Goal: Task Accomplishment & Management: Use online tool/utility

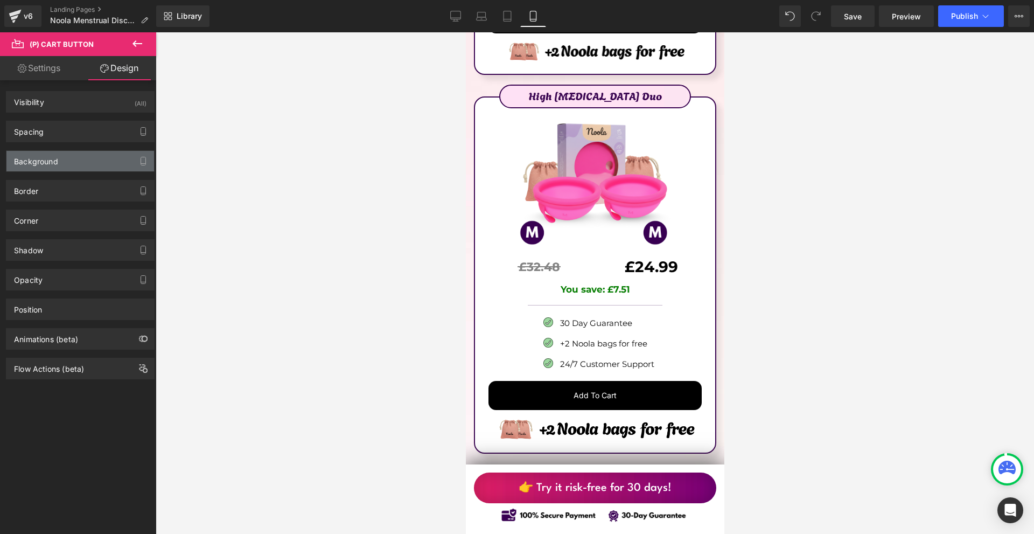
click at [64, 164] on div "Background" at bounding box center [80, 161] width 148 height 20
type input "#000000"
type input "100"
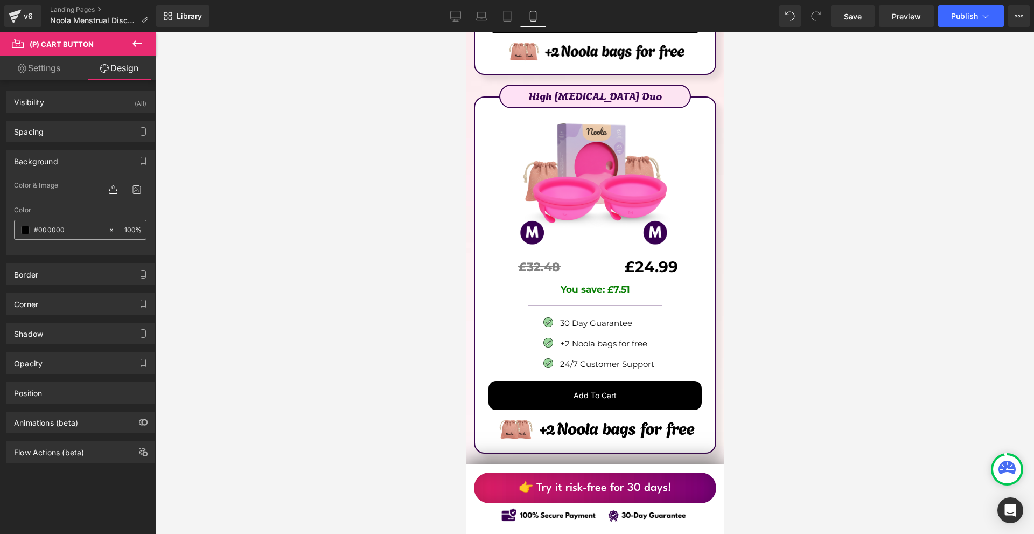
click at [66, 232] on input "#000000" at bounding box center [68, 230] width 69 height 12
click at [128, 197] on div at bounding box center [124, 200] width 43 height 7
click at [129, 193] on icon at bounding box center [136, 190] width 19 height 14
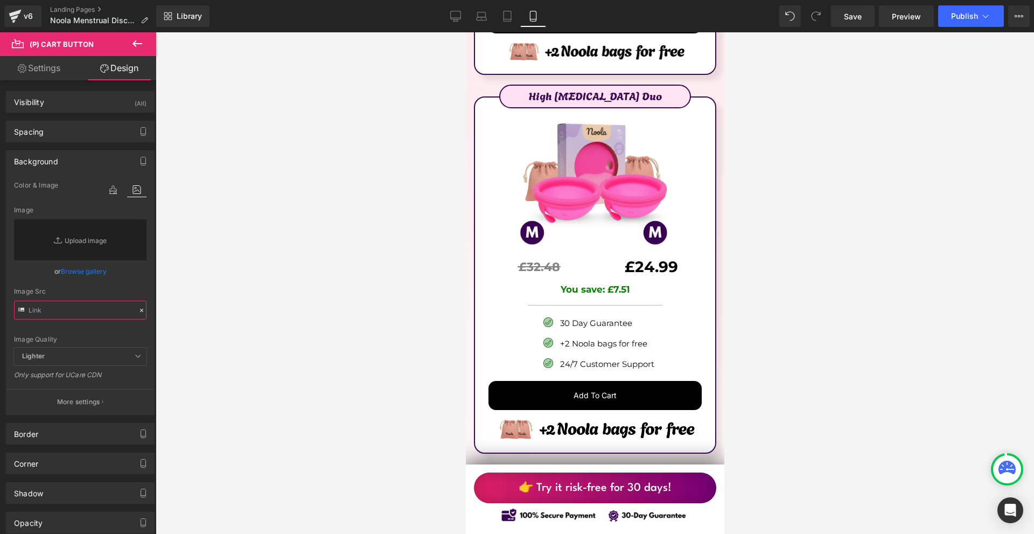
click at [54, 312] on input "text" at bounding box center [80, 309] width 132 height 19
paste input "[URL][DOMAIN_NAME]"
type input "[URL][DOMAIN_NAME]"
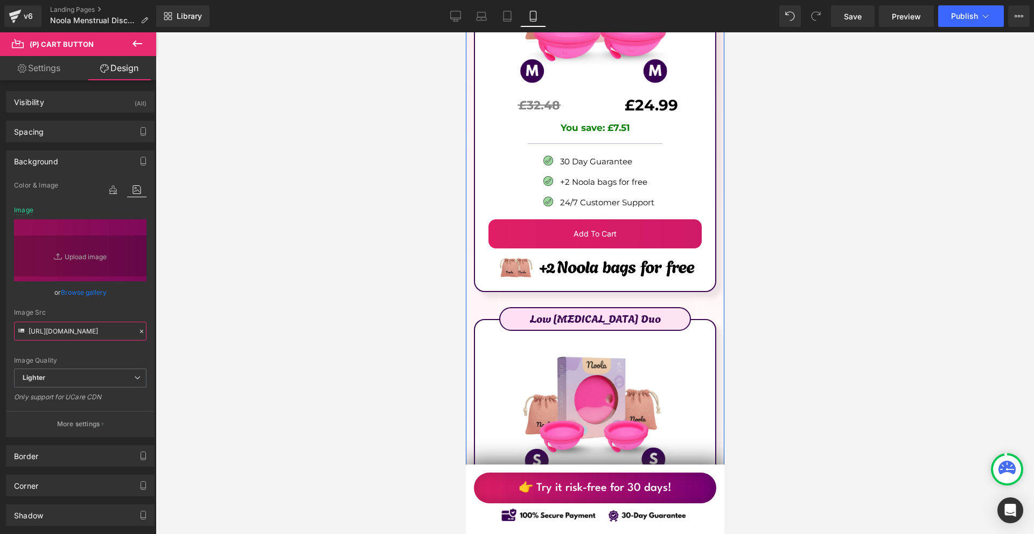
scroll to position [6676, 0]
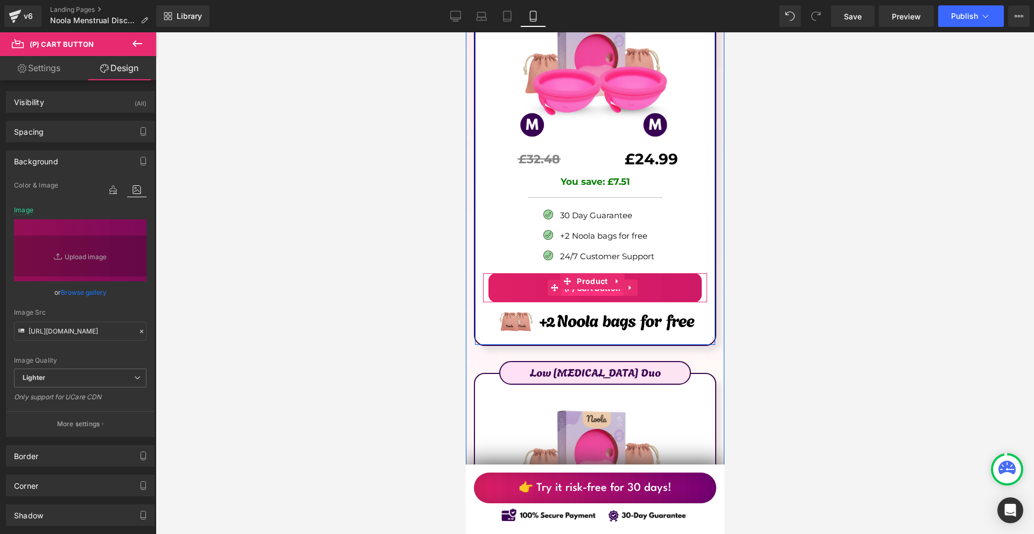
click at [583, 280] on span "(P) Cart Button" at bounding box center [592, 288] width 62 height 16
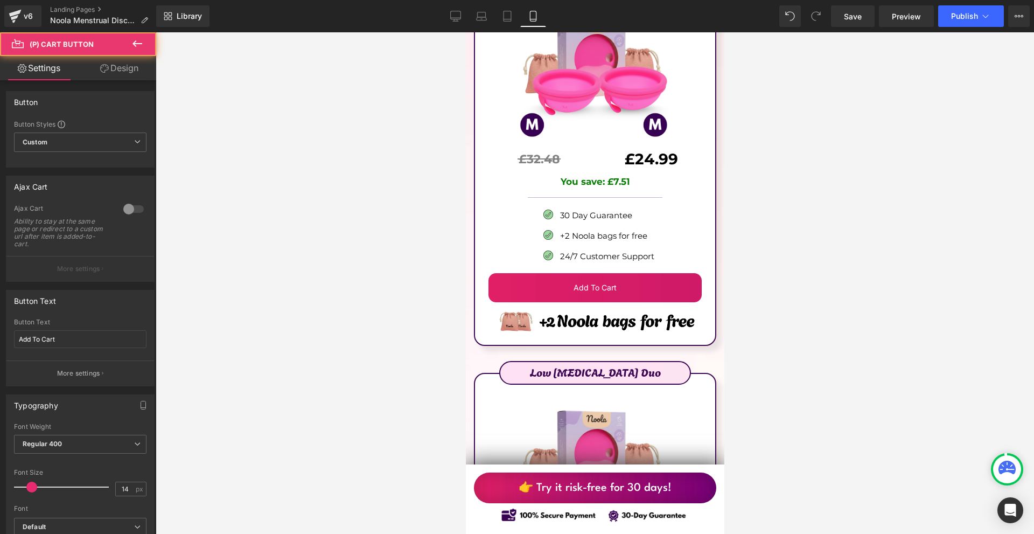
click at [130, 75] on link "Design" at bounding box center [119, 68] width 78 height 24
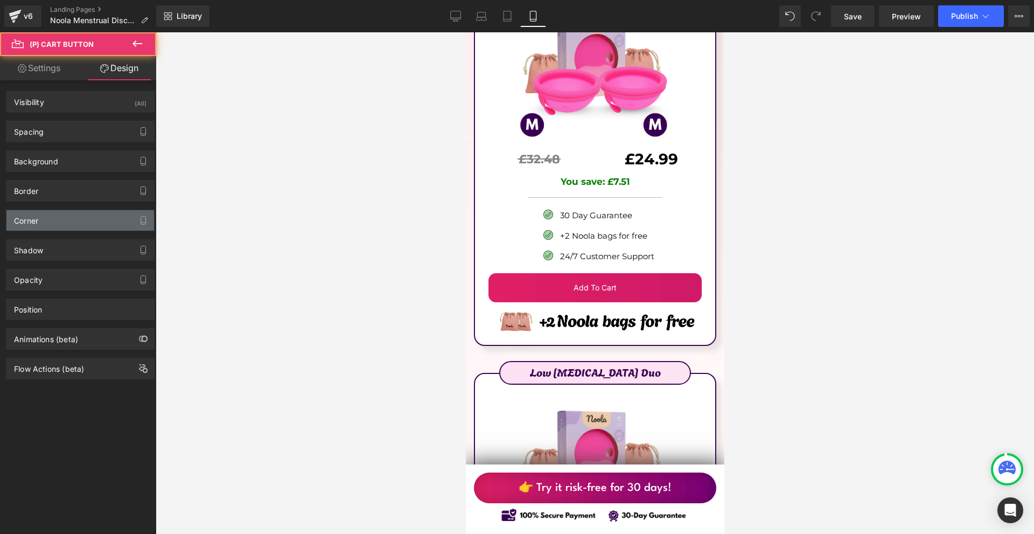
click at [51, 214] on div "Corner" at bounding box center [80, 220] width 148 height 20
type input "14"
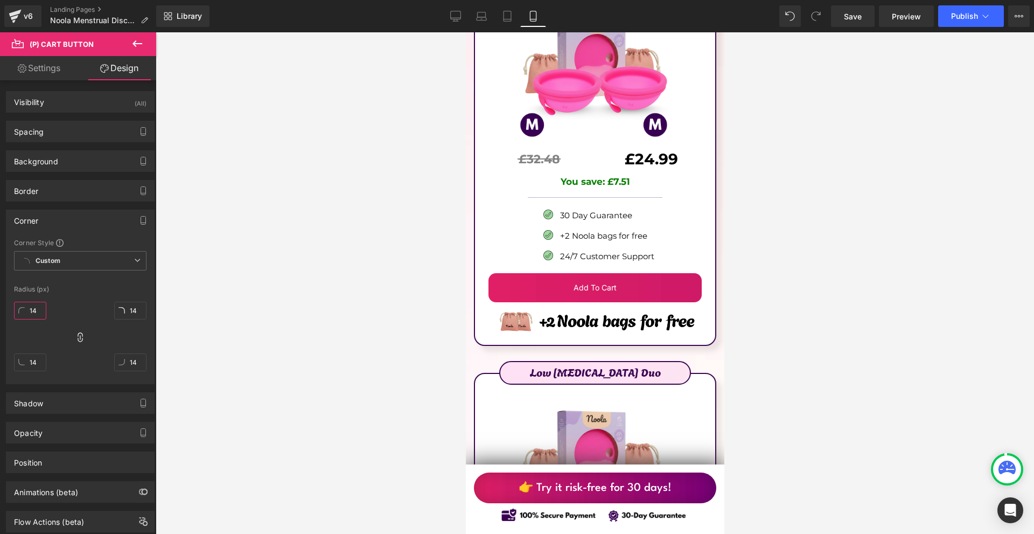
click at [44, 306] on input "14" at bounding box center [30, 310] width 32 height 18
type input "10"
type input "1"
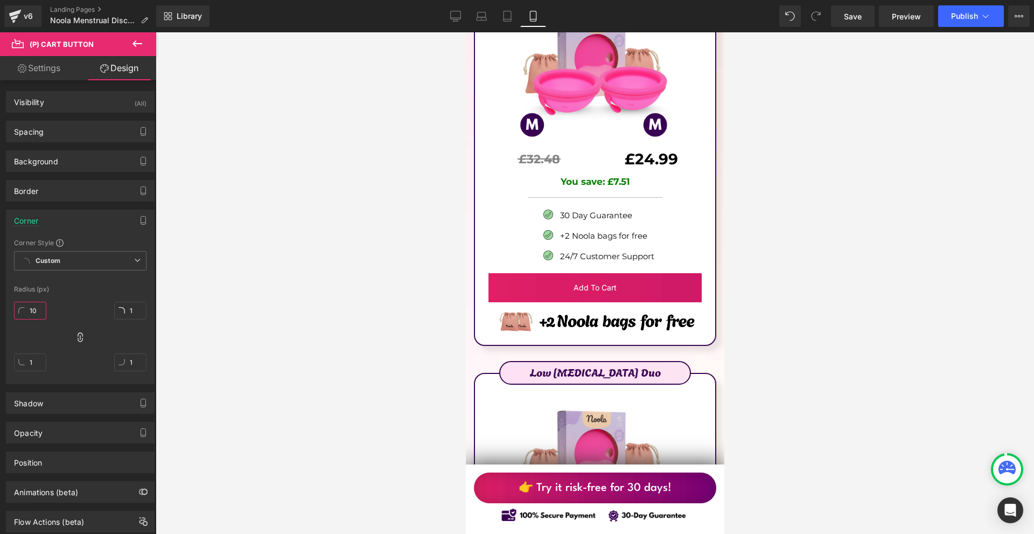
type input "10"
type input "100"
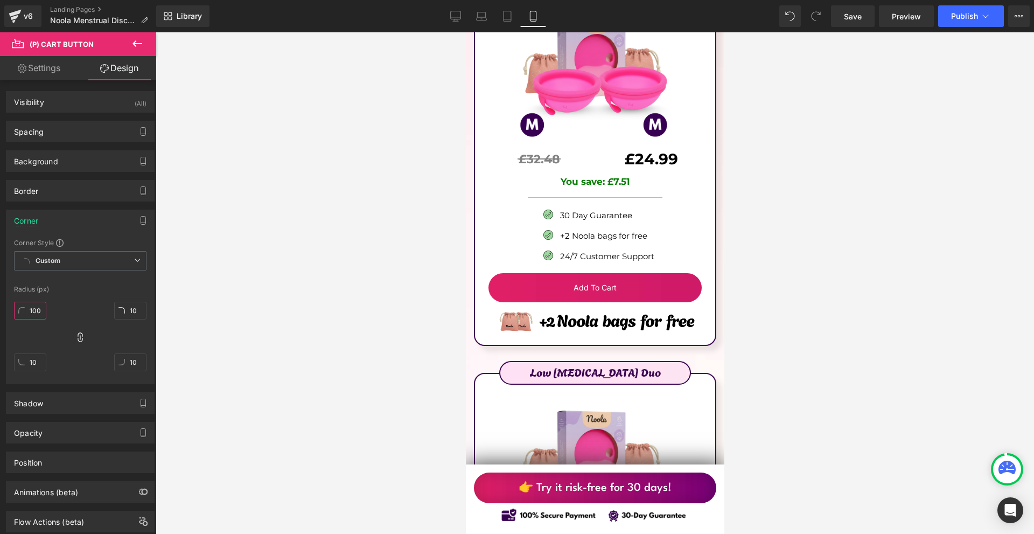
type input "100"
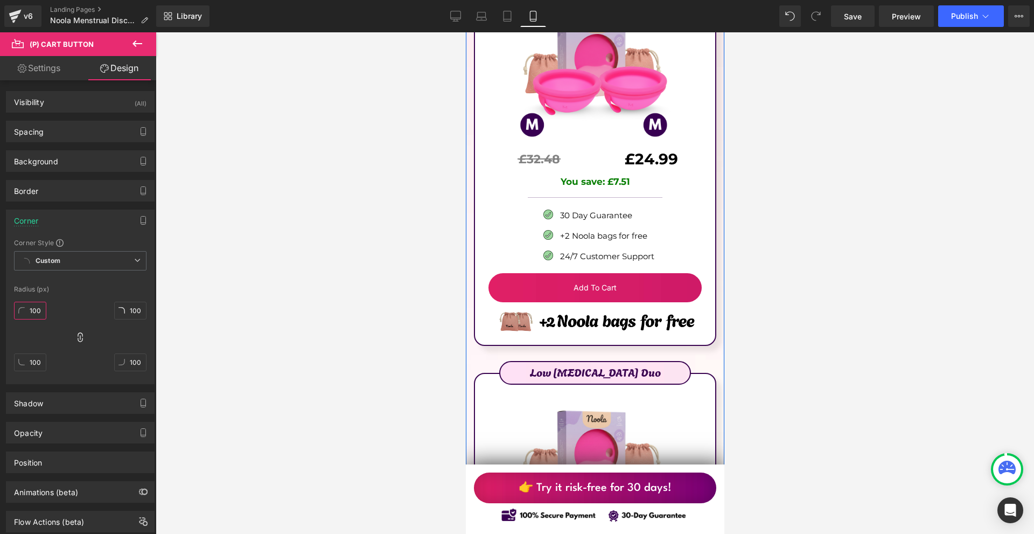
scroll to position [6891, 0]
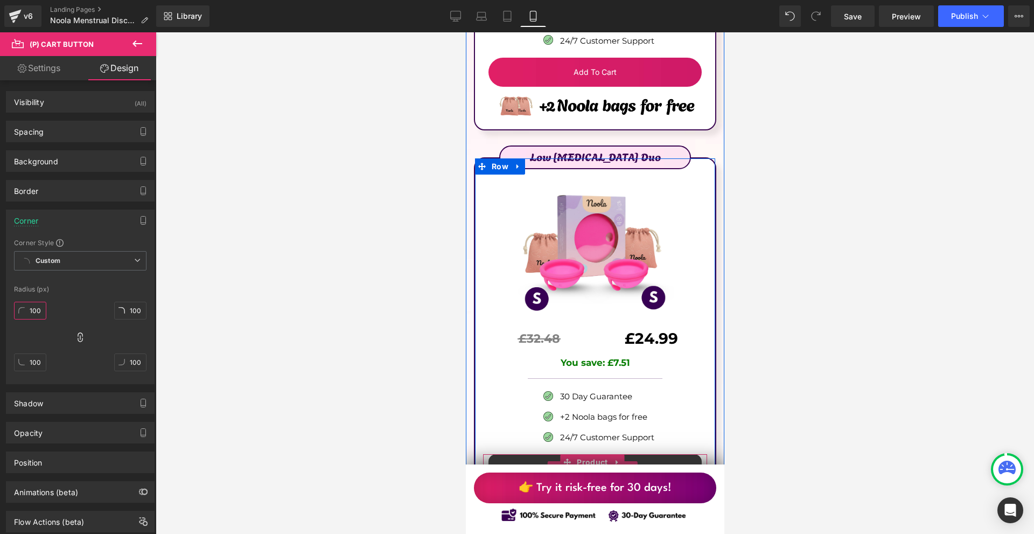
drag, startPoint x: 579, startPoint y: 397, endPoint x: 576, endPoint y: 312, distance: 84.6
click at [579, 461] on span "(P) Cart Button" at bounding box center [592, 469] width 62 height 16
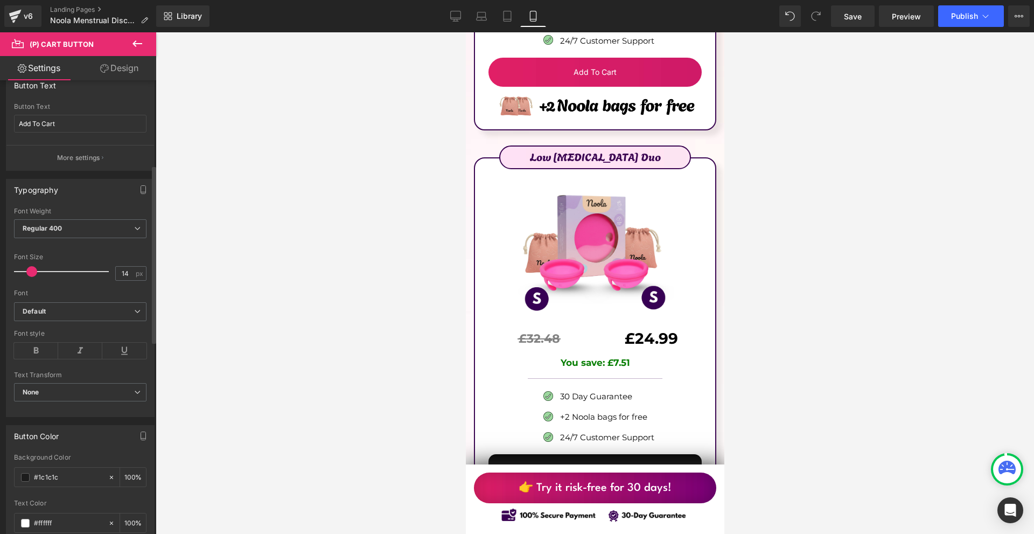
scroll to position [323, 0]
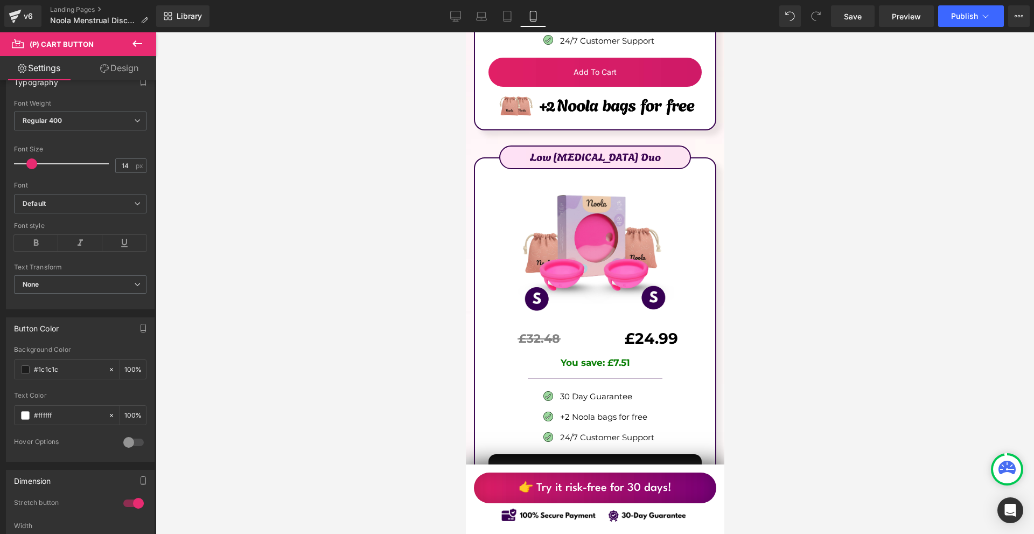
click at [113, 69] on link "Design" at bounding box center [119, 68] width 78 height 24
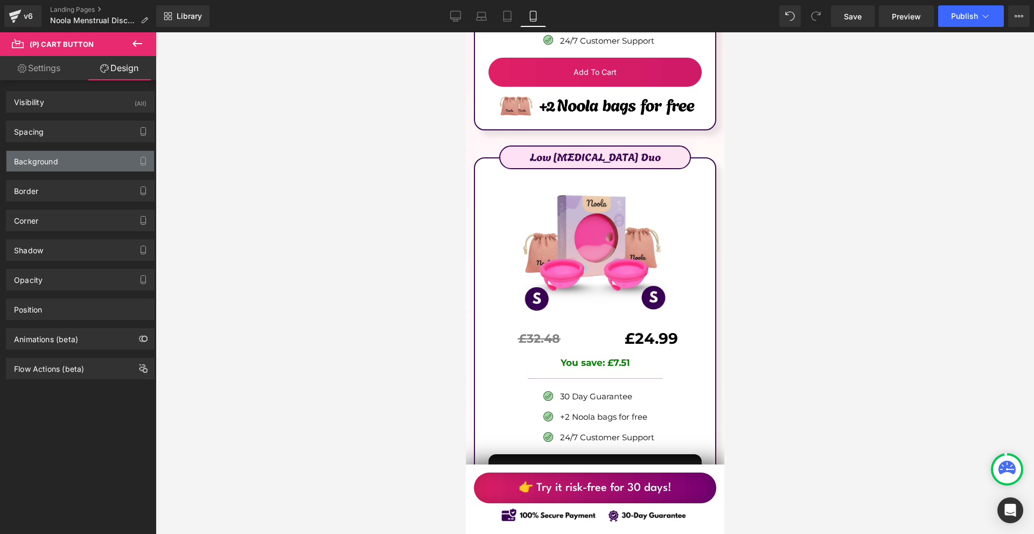
click at [85, 169] on div "Background" at bounding box center [80, 161] width 148 height 20
type input "#000000"
type input "100"
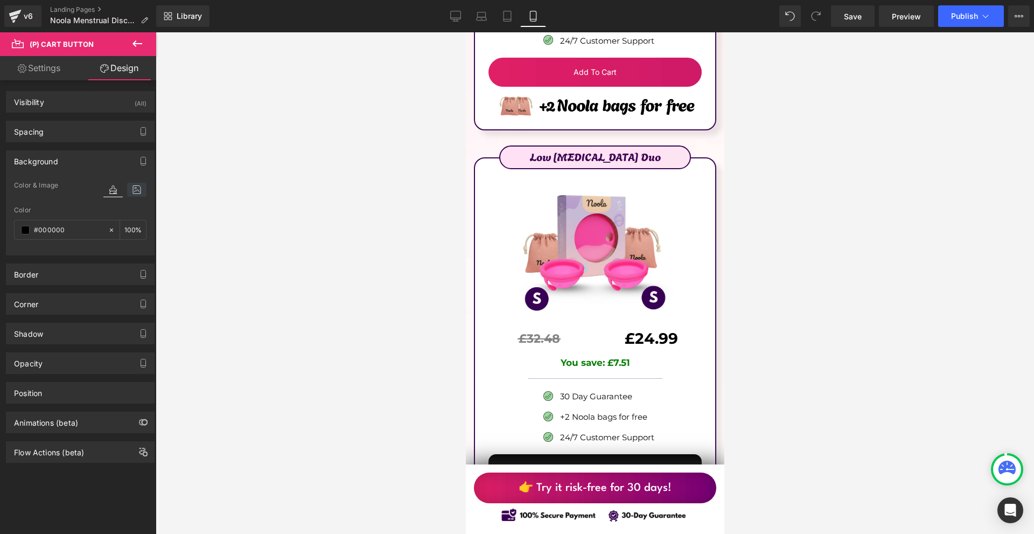
click at [127, 192] on icon at bounding box center [136, 190] width 19 height 14
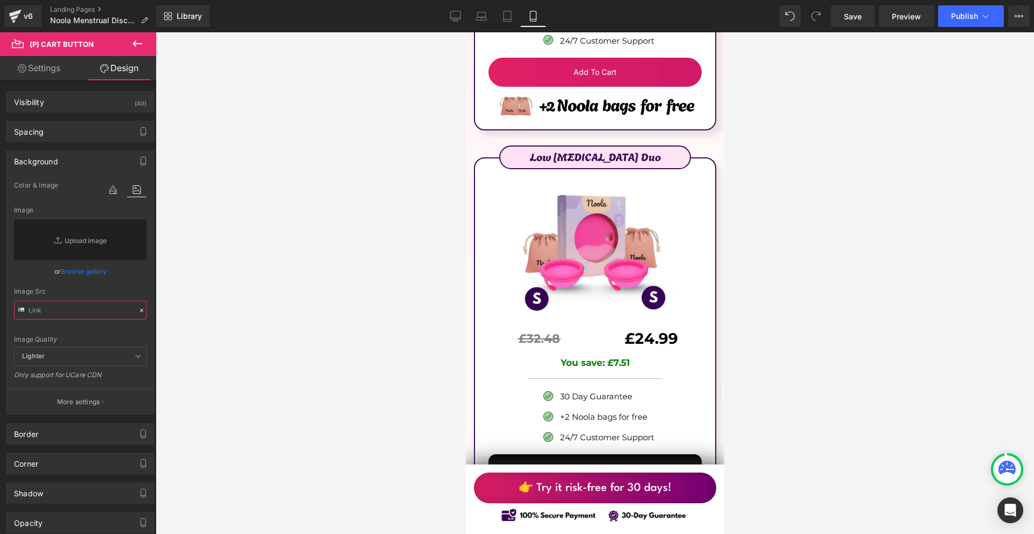
click at [67, 307] on input "text" at bounding box center [80, 309] width 132 height 19
paste input "[URL][DOMAIN_NAME]"
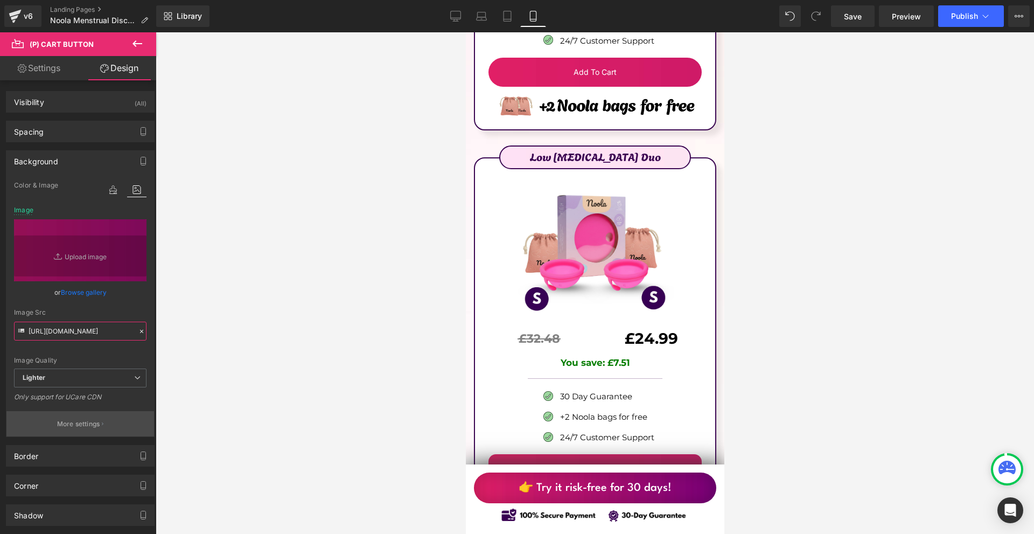
type input "[URL][DOMAIN_NAME]"
click at [95, 424] on p "More settings" at bounding box center [78, 424] width 43 height 10
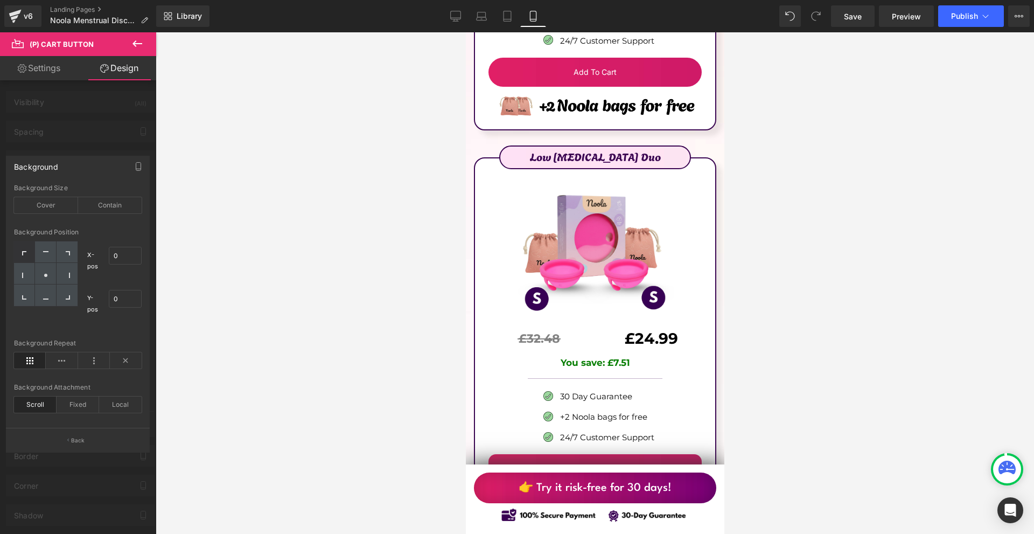
click at [106, 155] on div at bounding box center [78, 285] width 156 height 507
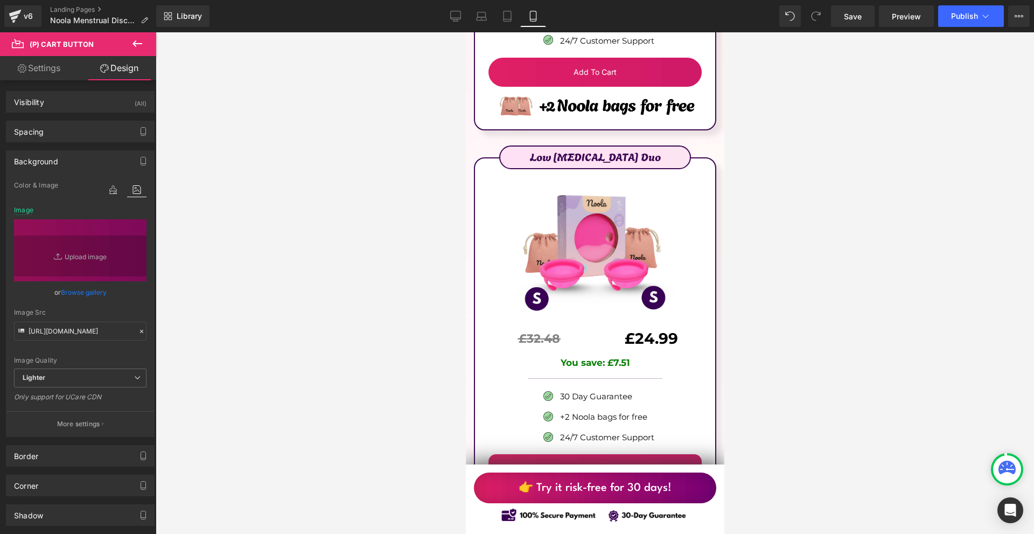
click at [72, 165] on div "Background" at bounding box center [80, 161] width 148 height 20
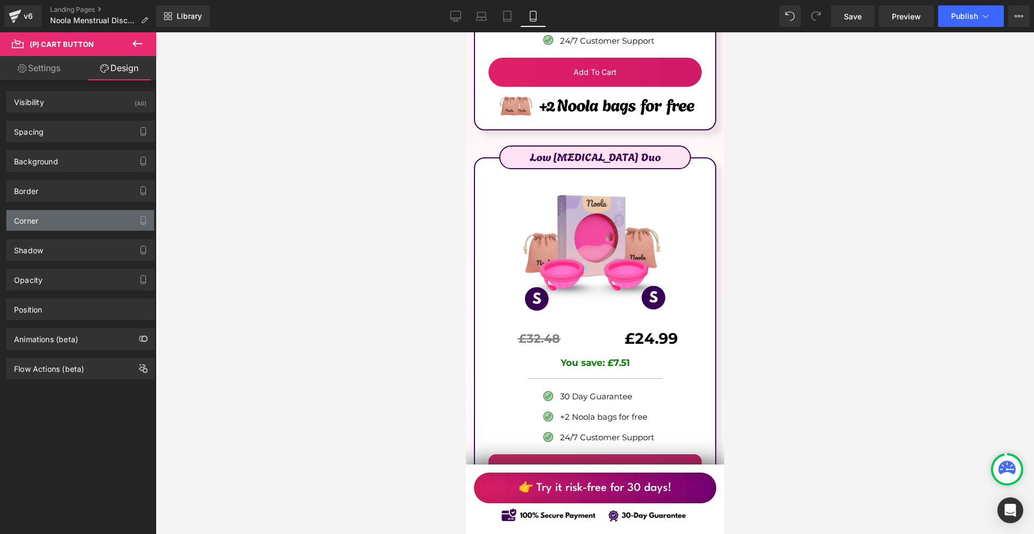
click at [57, 225] on div "Corner" at bounding box center [80, 220] width 148 height 20
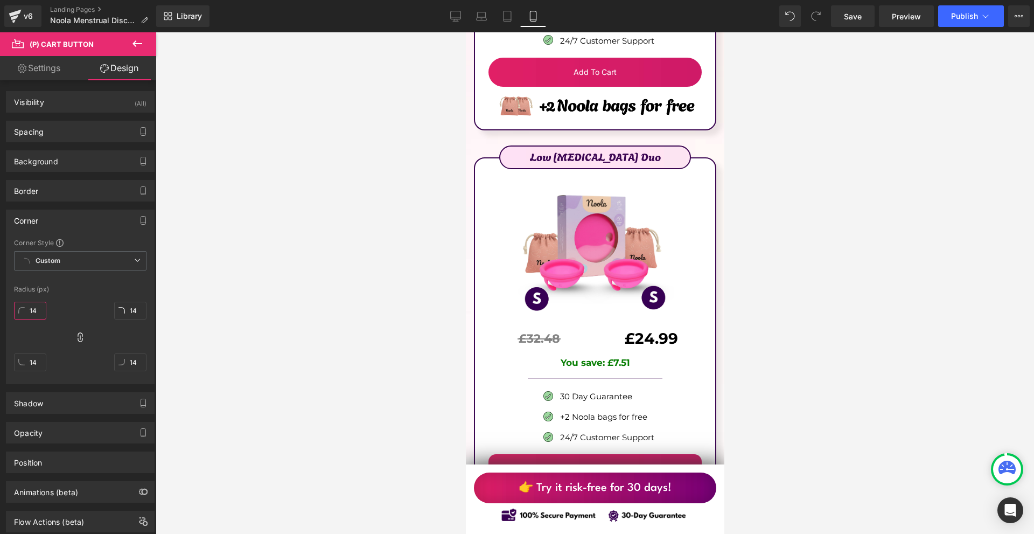
click at [40, 312] on input "14" at bounding box center [30, 310] width 32 height 18
type input "1"
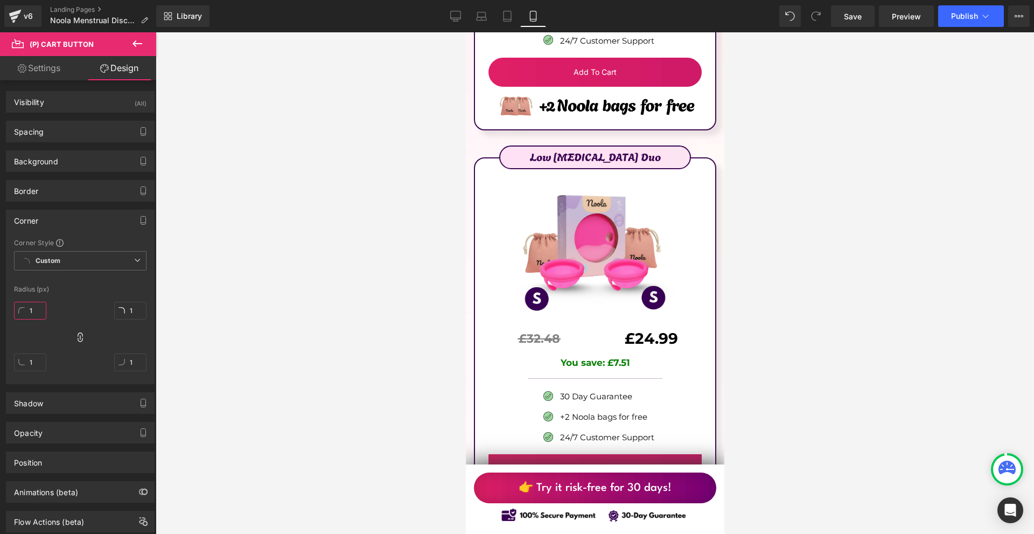
type input "10"
type input "100"
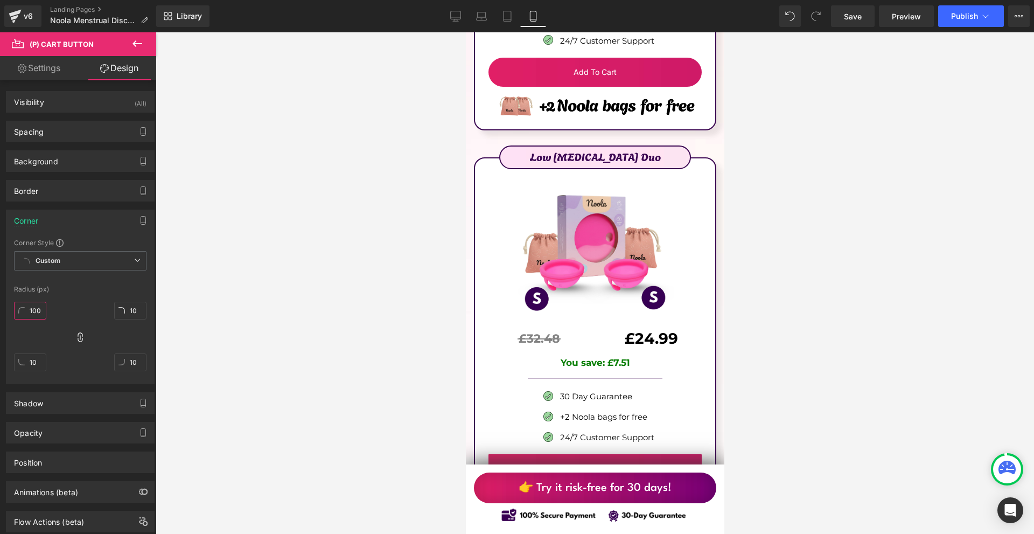
type input "100"
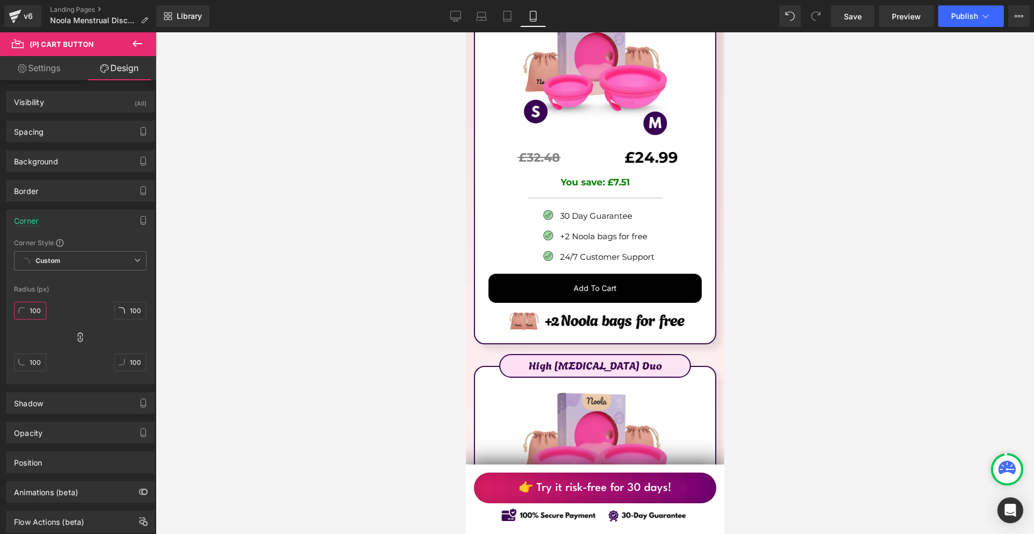
scroll to position [6245, 0]
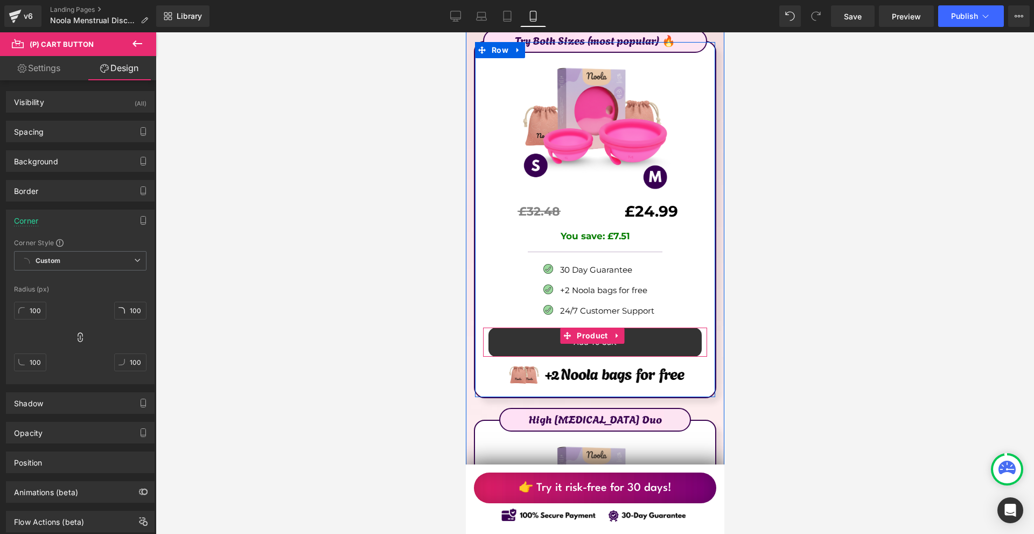
click at [583, 327] on div "Add To Cart (P) Cart Button" at bounding box center [594, 341] width 213 height 29
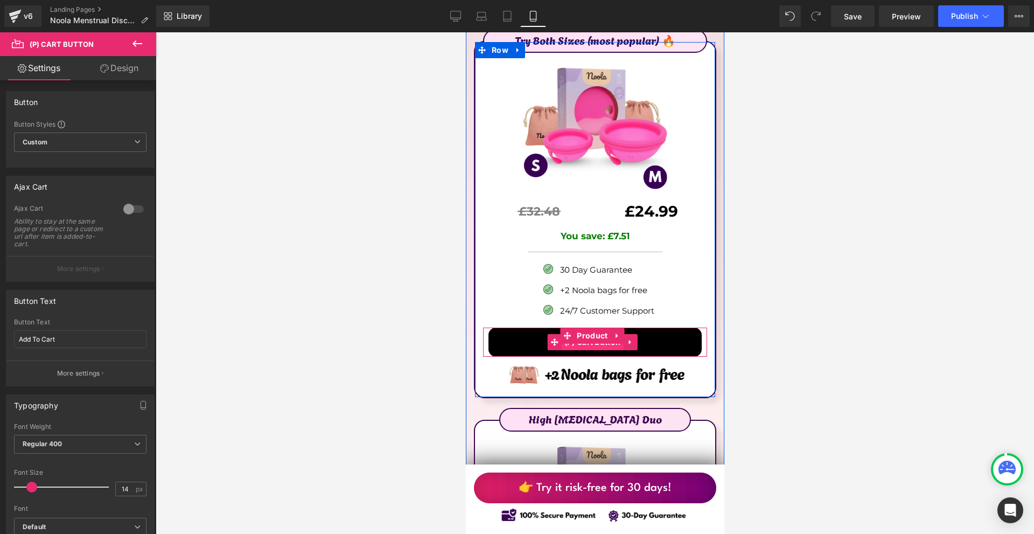
click at [583, 334] on span "(P) Cart Button" at bounding box center [592, 342] width 62 height 16
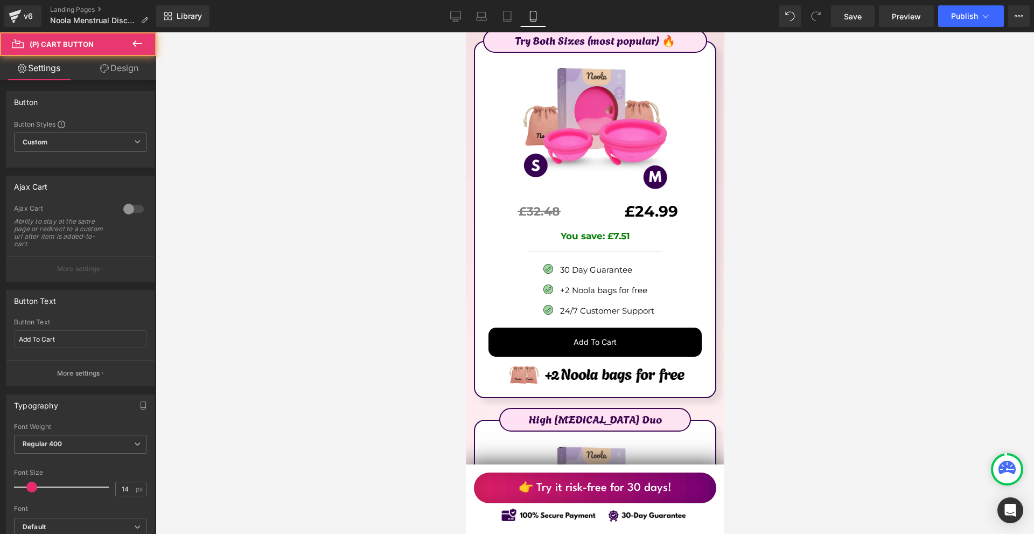
click at [142, 60] on link "Design" at bounding box center [119, 68] width 78 height 24
click at [0, 0] on div "Background" at bounding box center [0, 0] width 0 height 0
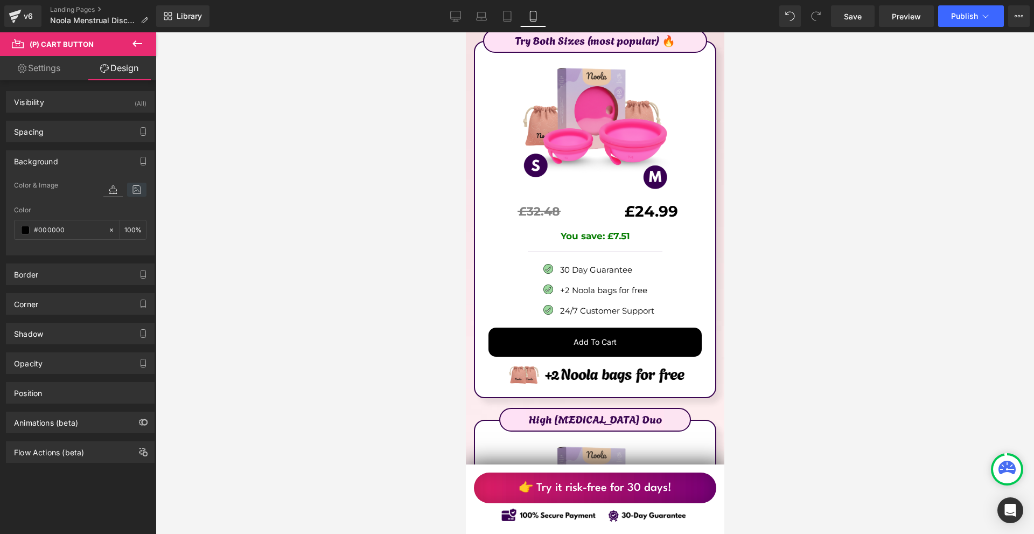
click at [130, 183] on icon at bounding box center [136, 190] width 19 height 14
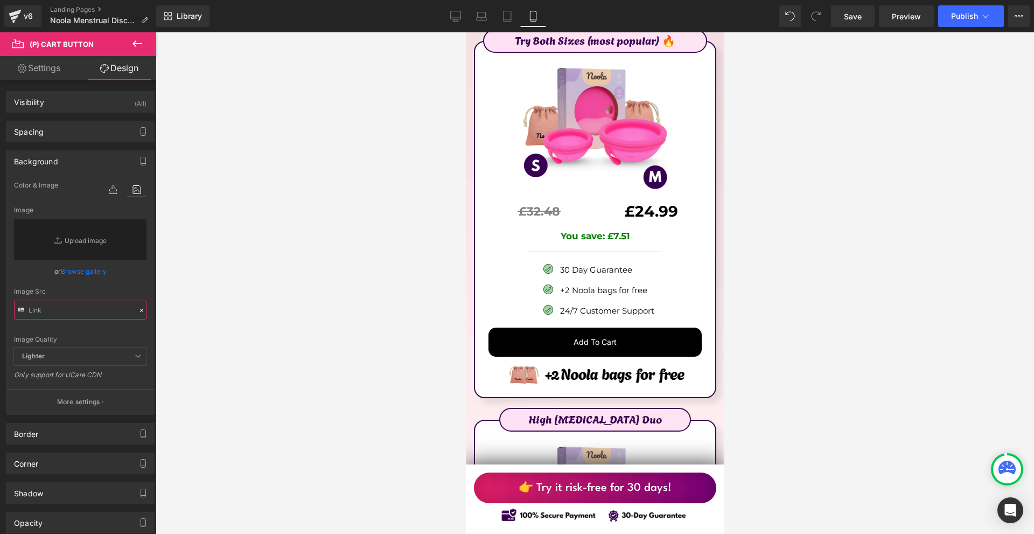
click at [51, 306] on input "text" at bounding box center [80, 309] width 132 height 19
paste input "[URL][DOMAIN_NAME]"
type input "[URL][DOMAIN_NAME]"
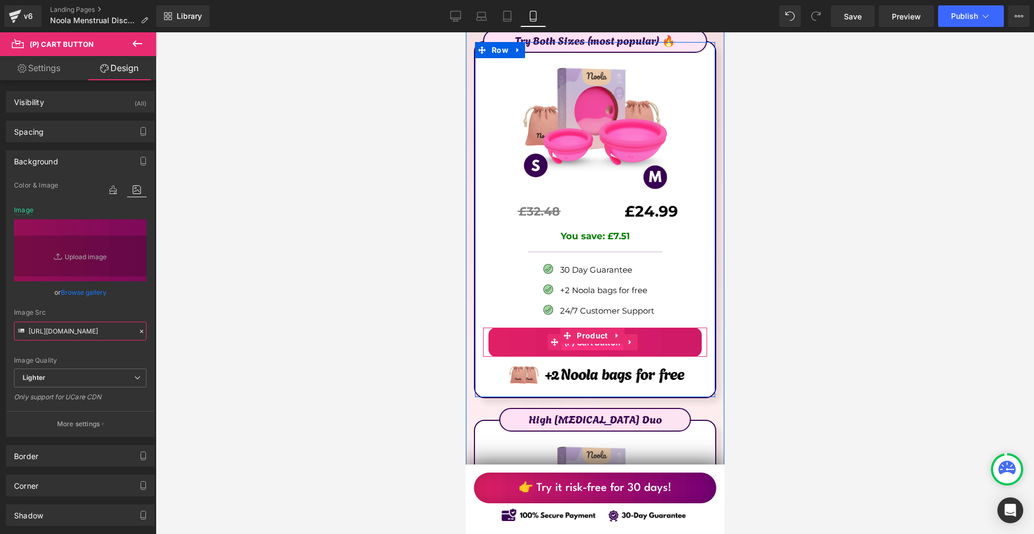
drag, startPoint x: 574, startPoint y: 279, endPoint x: 680, endPoint y: 249, distance: 109.6
click at [574, 334] on span "(P) Cart Button" at bounding box center [592, 342] width 62 height 16
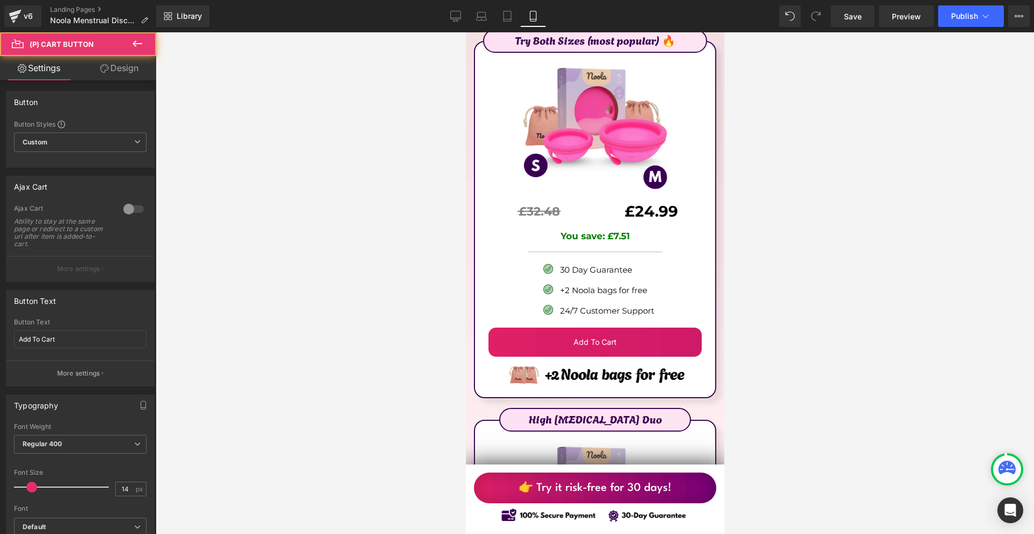
click at [120, 61] on link "Design" at bounding box center [119, 68] width 78 height 24
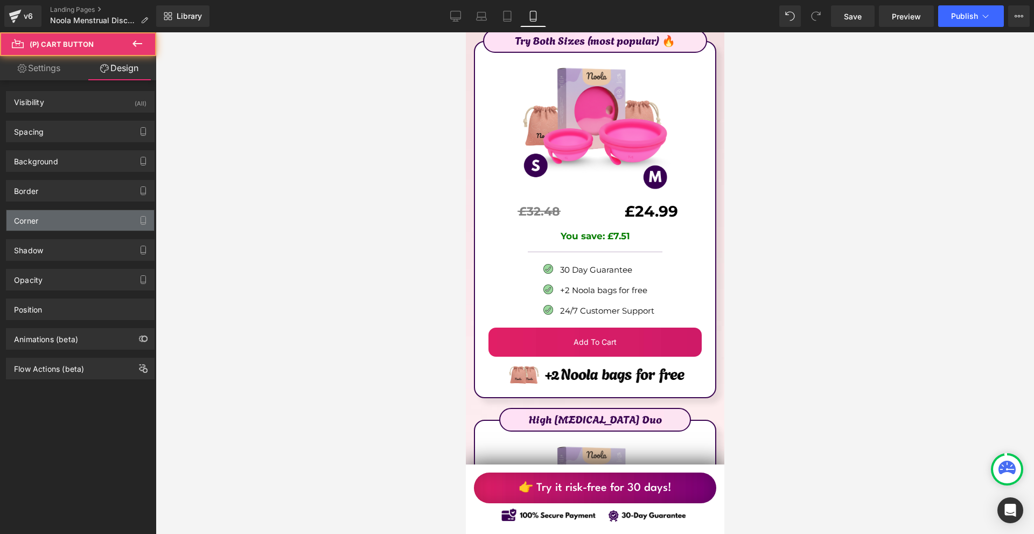
type input "14"
click at [57, 215] on div "Corner" at bounding box center [80, 220] width 148 height 20
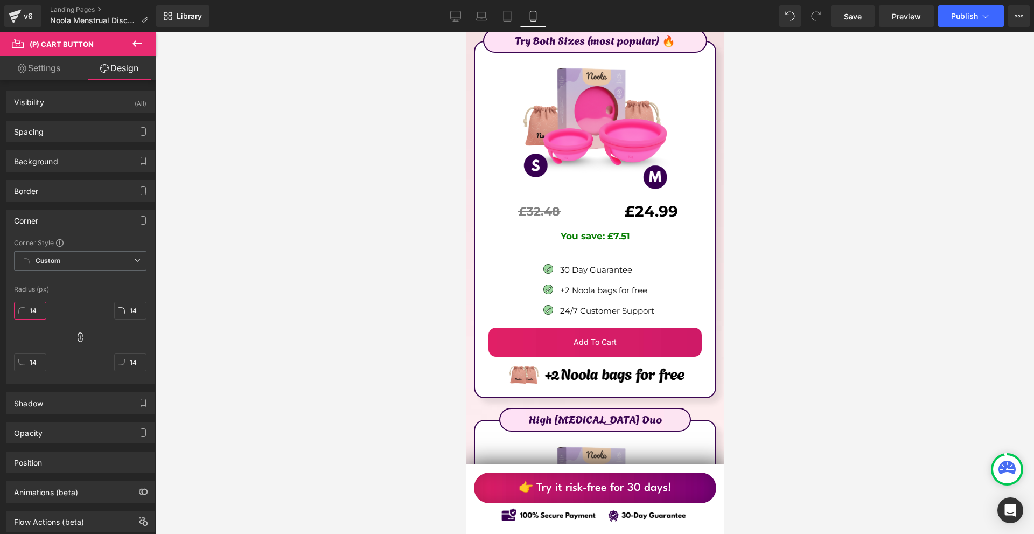
click at [36, 305] on input "14" at bounding box center [30, 310] width 32 height 18
type input "1"
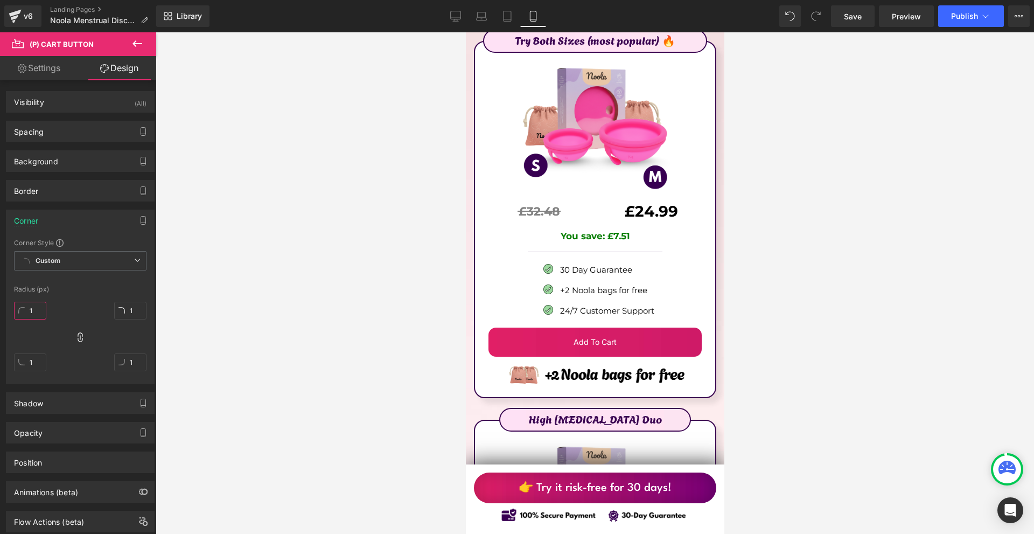
type input "10"
type input "100"
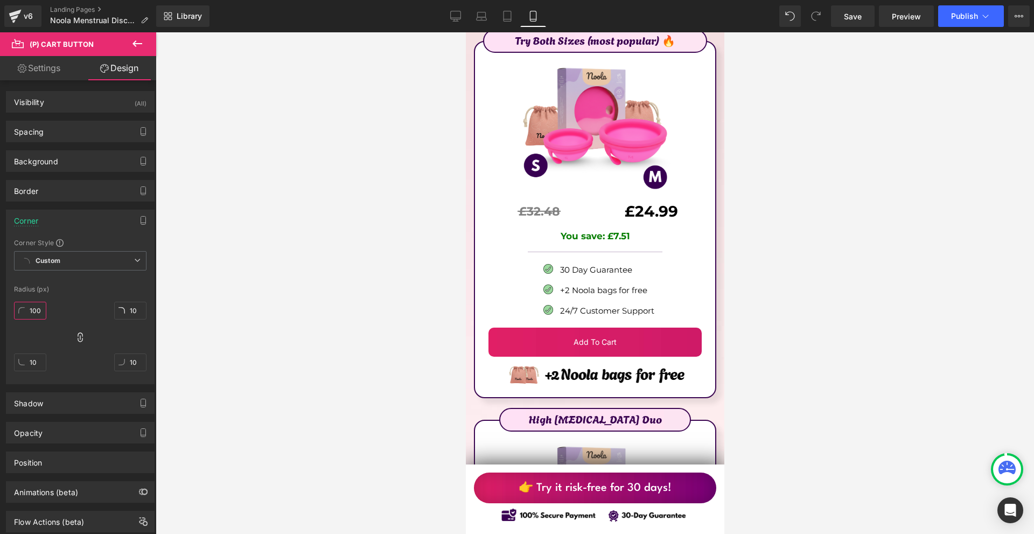
type input "100"
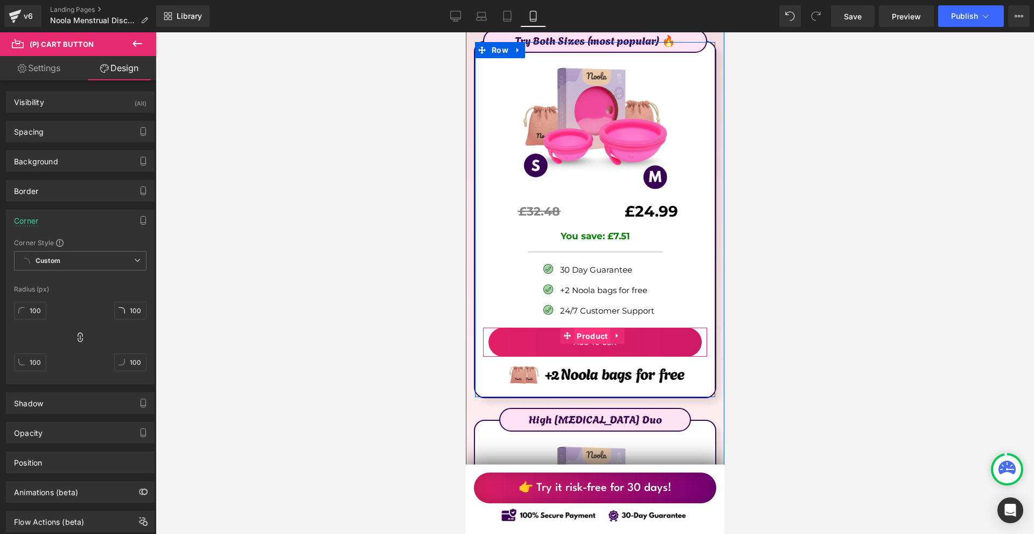
click at [594, 328] on span "Product" at bounding box center [591, 336] width 36 height 16
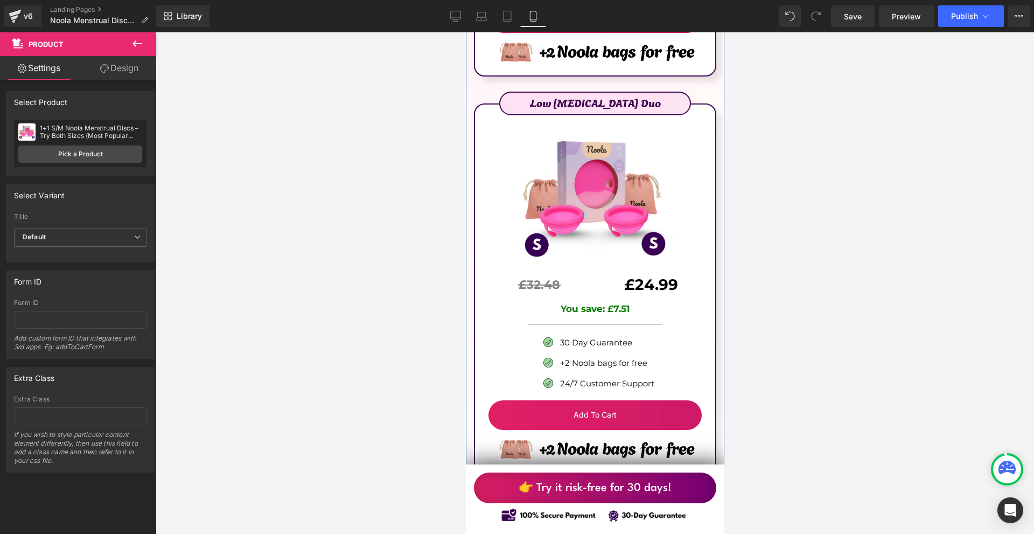
scroll to position [7053, 0]
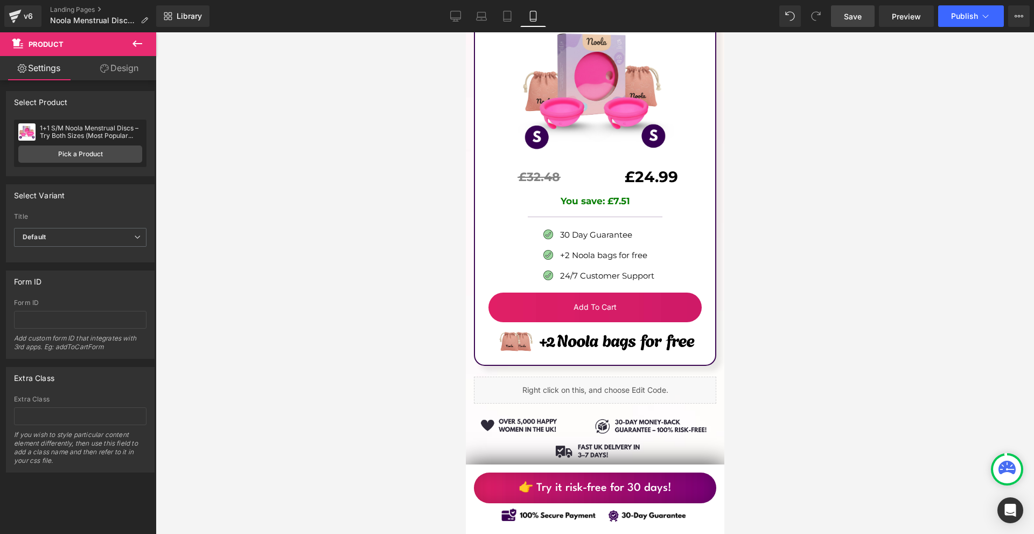
click at [853, 23] on link "Save" at bounding box center [853, 16] width 44 height 22
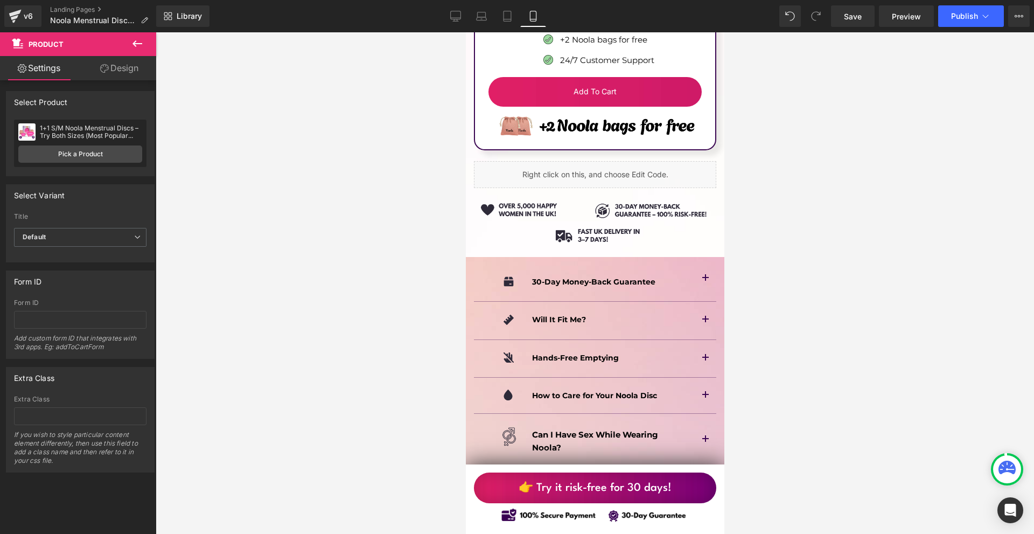
scroll to position [7107, 0]
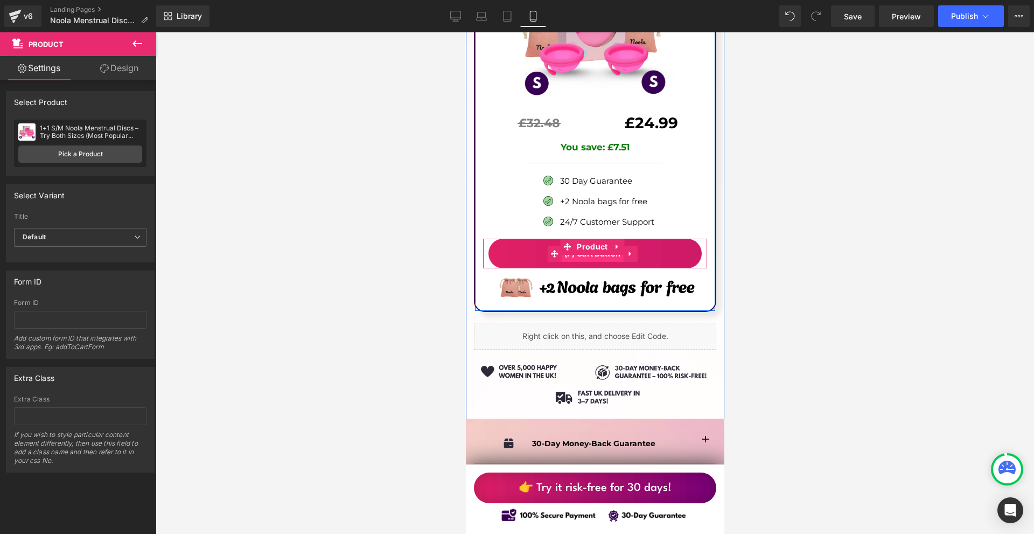
click at [593, 246] on span "(P) Cart Button" at bounding box center [592, 254] width 62 height 16
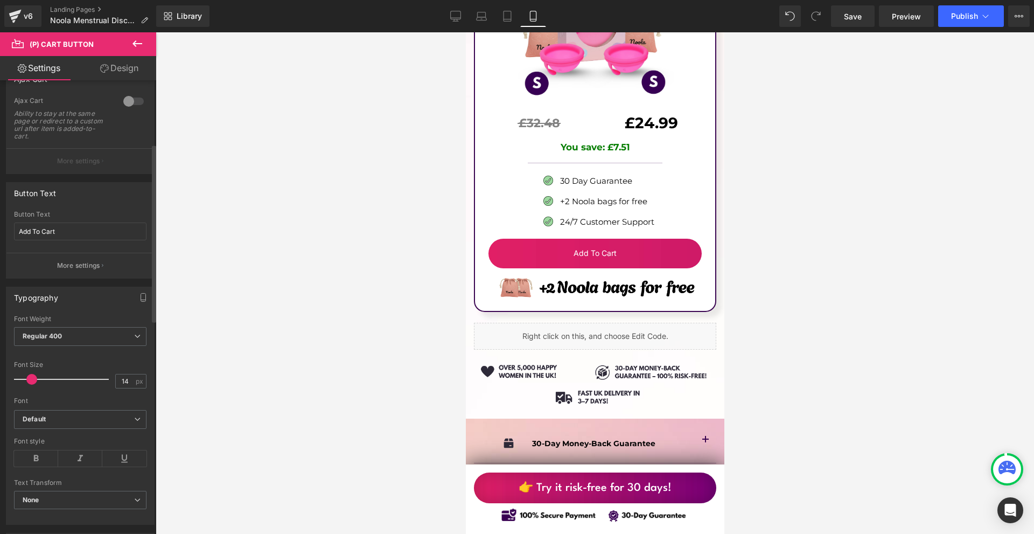
scroll to position [162, 0]
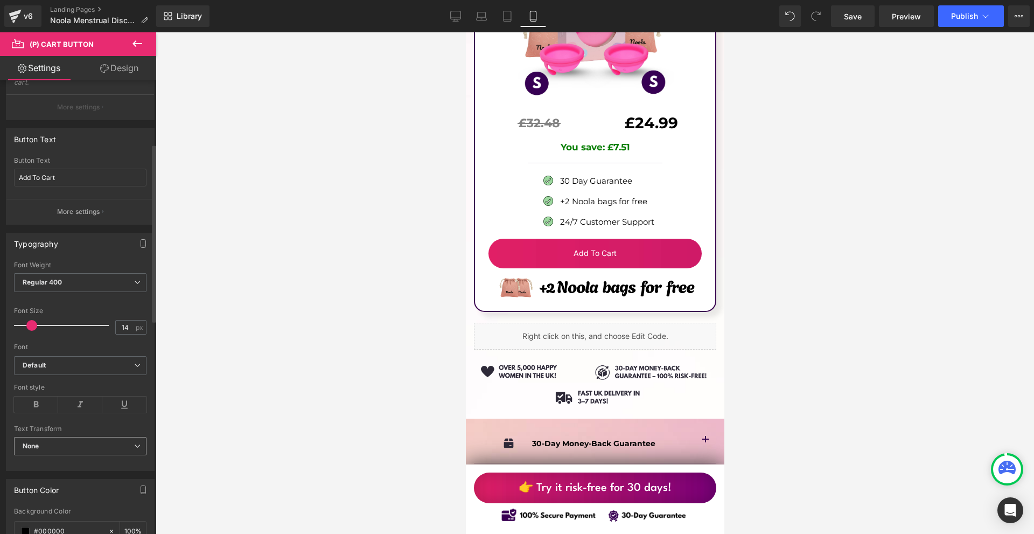
click at [50, 458] on div "None None Uppercase Lowercase Capitalize" at bounding box center [80, 449] width 132 height 24
click at [52, 446] on span "None" at bounding box center [80, 446] width 132 height 19
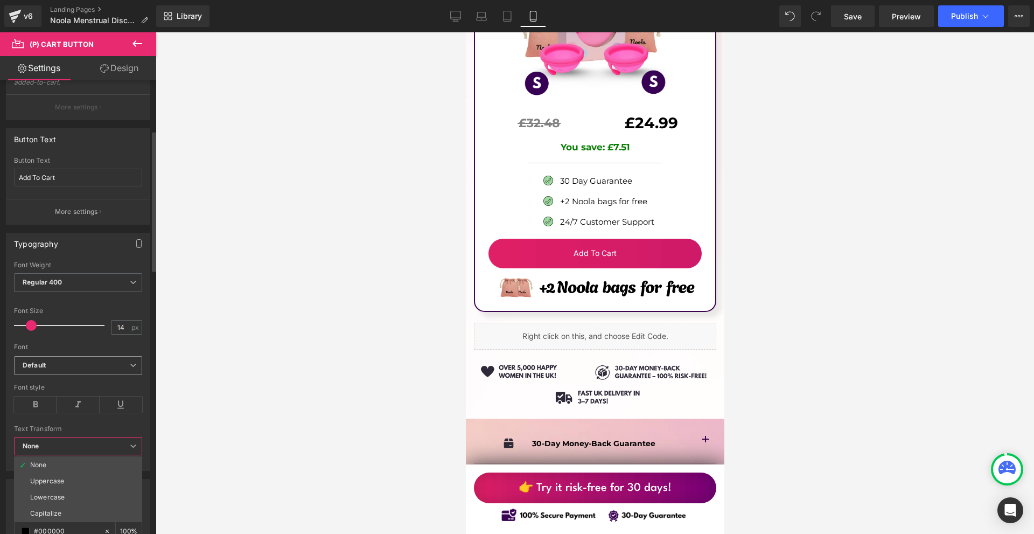
click at [68, 373] on span "Default" at bounding box center [78, 365] width 128 height 19
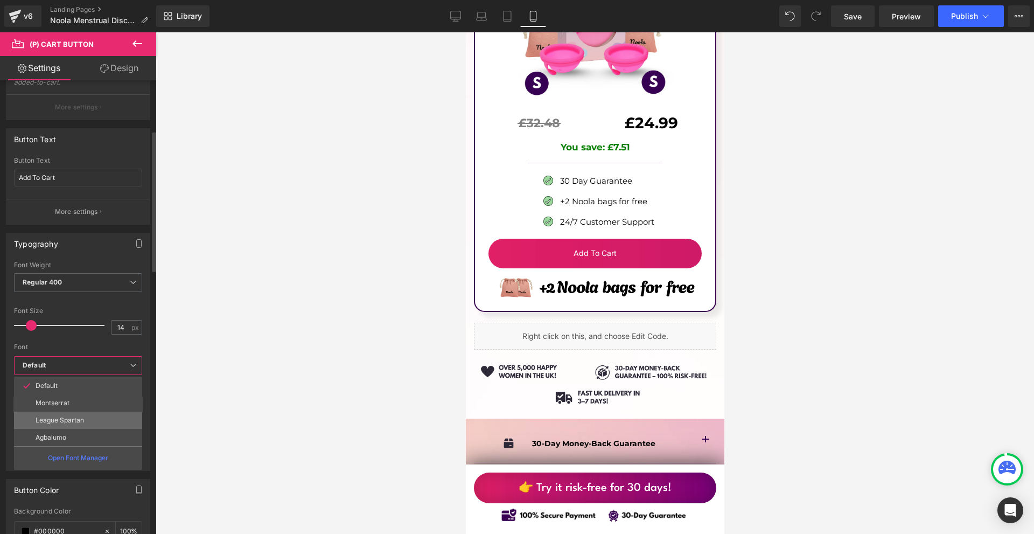
click at [77, 420] on p "League Spartan" at bounding box center [60, 420] width 48 height 8
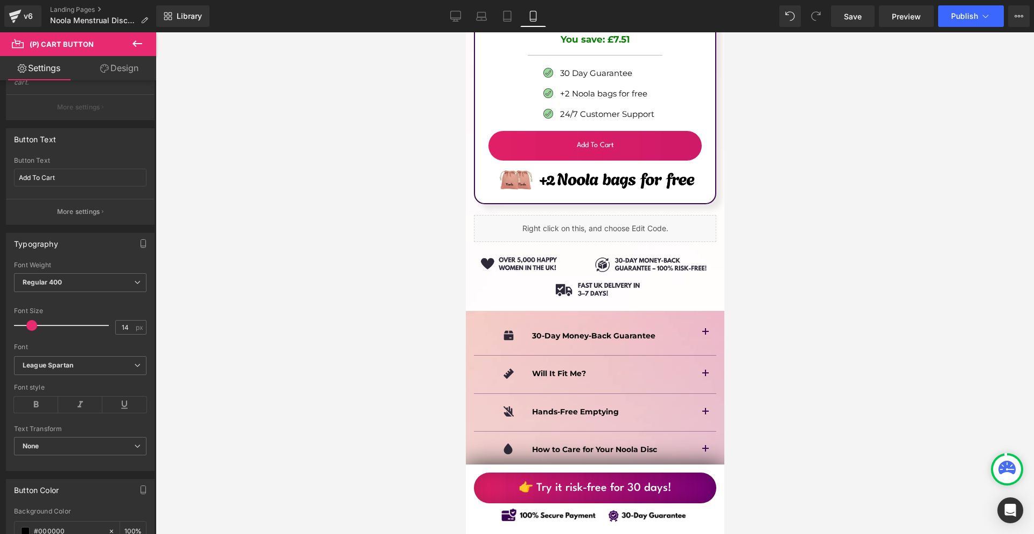
scroll to position [7161, 0]
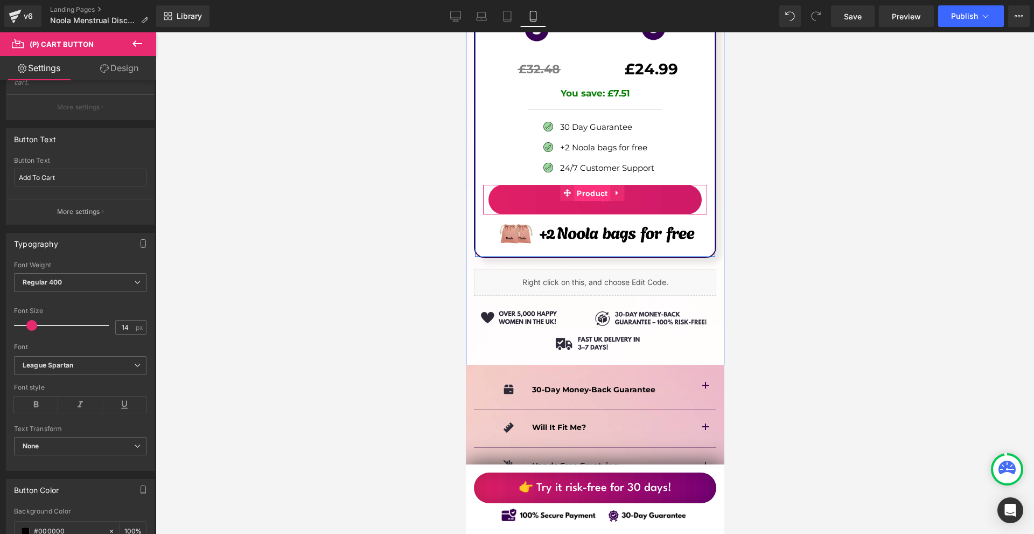
click at [594, 185] on span "Product" at bounding box center [591, 193] width 36 height 16
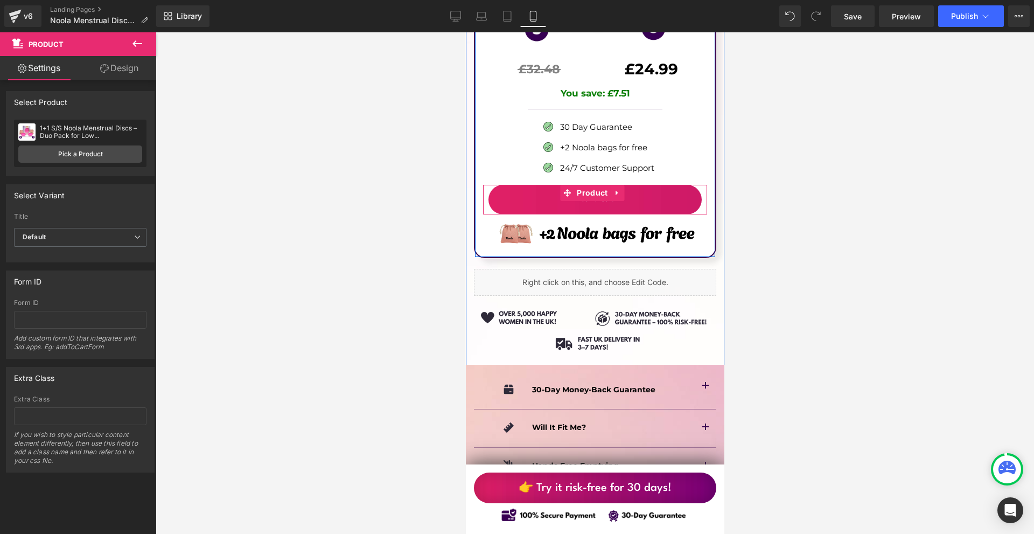
click at [588, 185] on button "Add To Cart" at bounding box center [594, 199] width 213 height 29
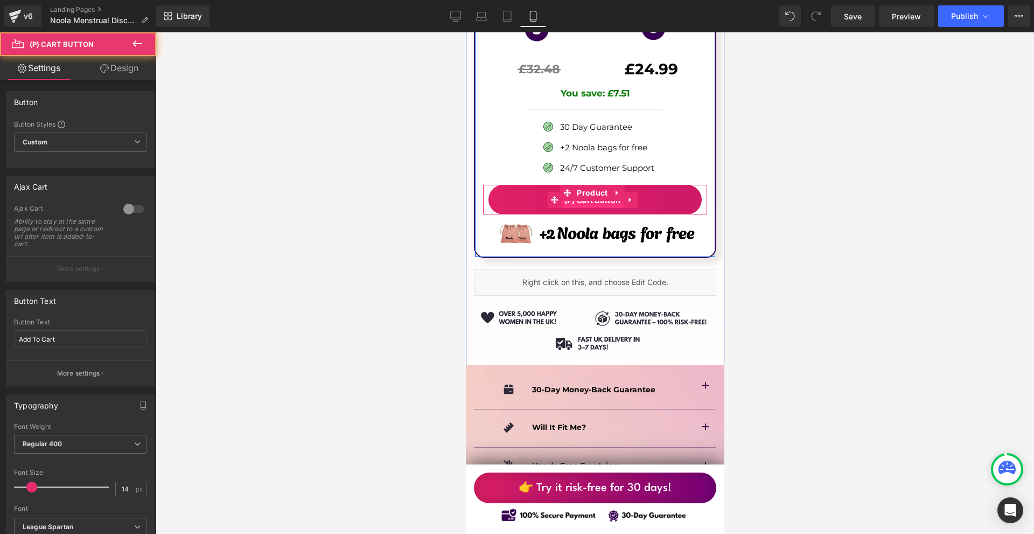
click at [589, 192] on span "(P) Cart Button" at bounding box center [592, 200] width 62 height 16
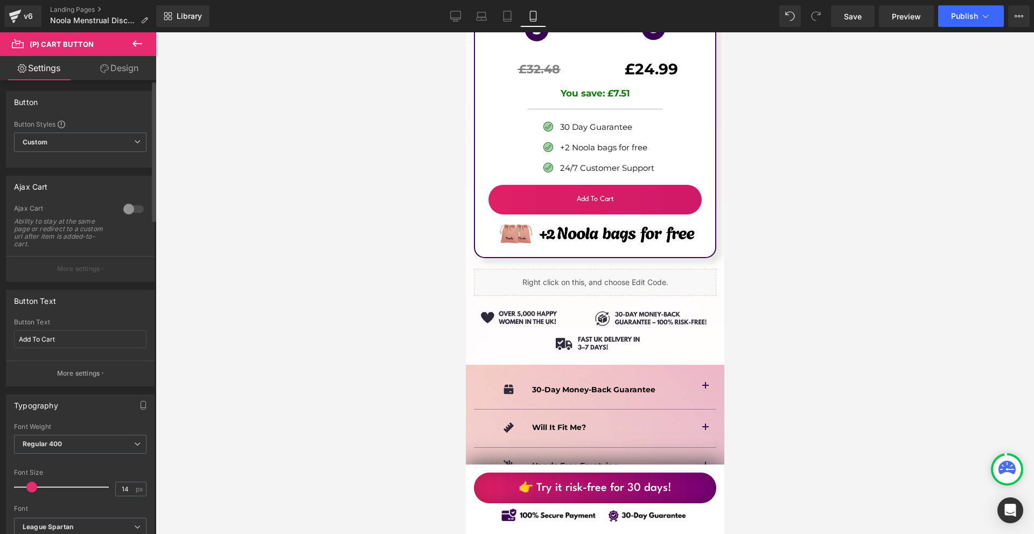
scroll to position [108, 0]
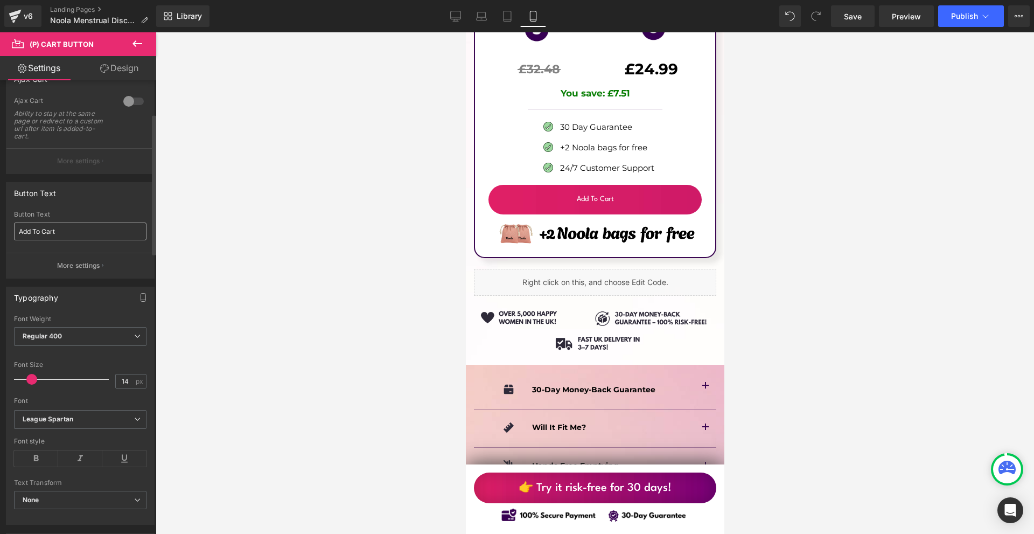
click at [67, 221] on div "Button Text Add To Cart" at bounding box center [80, 232] width 132 height 42
click at [60, 235] on input "Add To Cart" at bounding box center [80, 231] width 132 height 18
paste input "> Make your period easier [DATE] <"
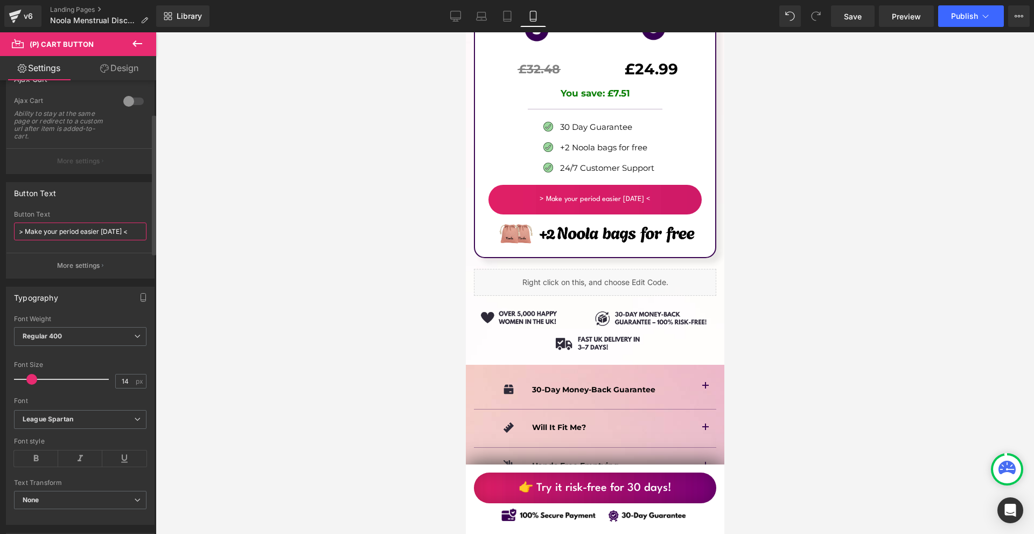
type input "> Make your period easier [DATE] <"
drag, startPoint x: 56, startPoint y: 357, endPoint x: 51, endPoint y: 360, distance: 5.8
click at [55, 357] on div at bounding box center [80, 354] width 132 height 7
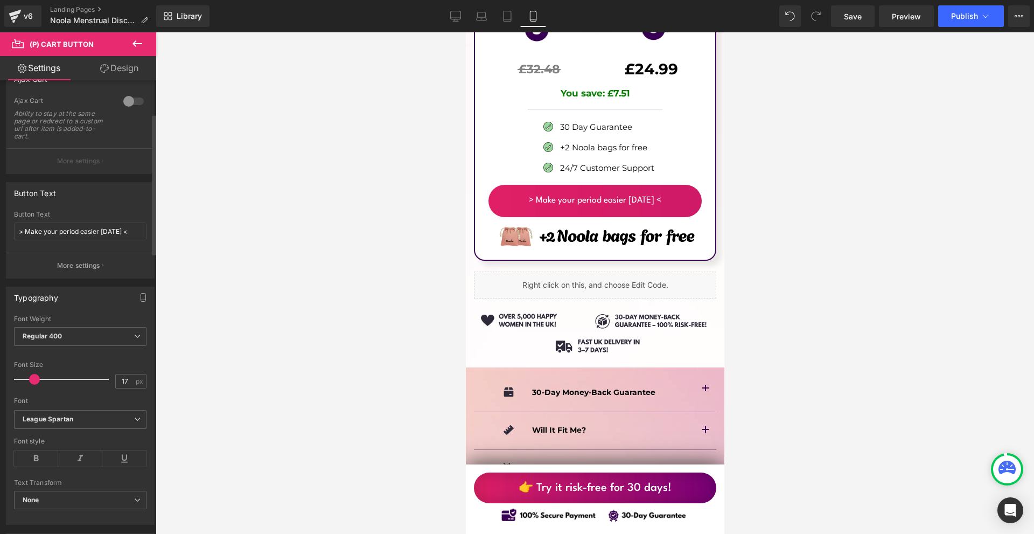
type input "18"
click at [34, 378] on span at bounding box center [35, 379] width 11 height 11
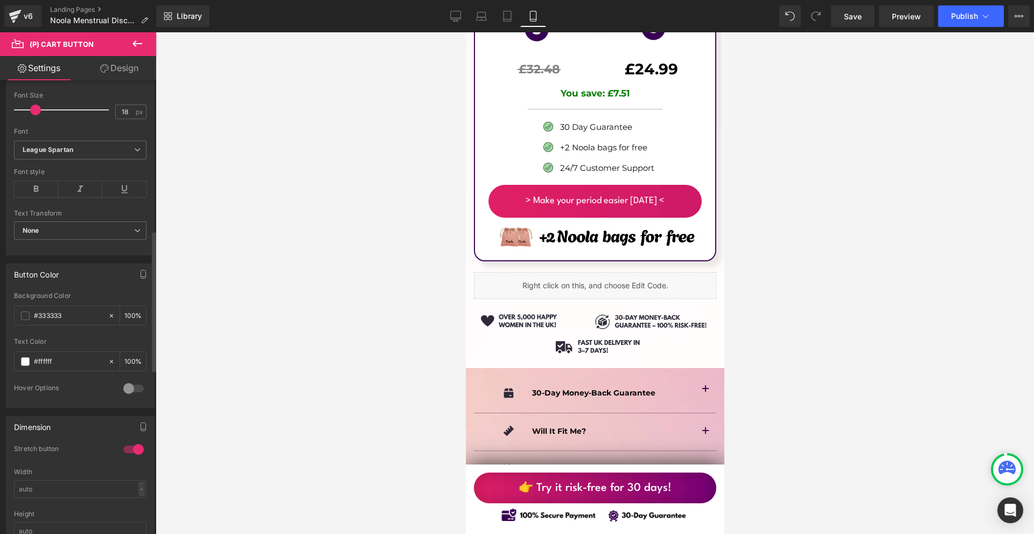
scroll to position [485, 0]
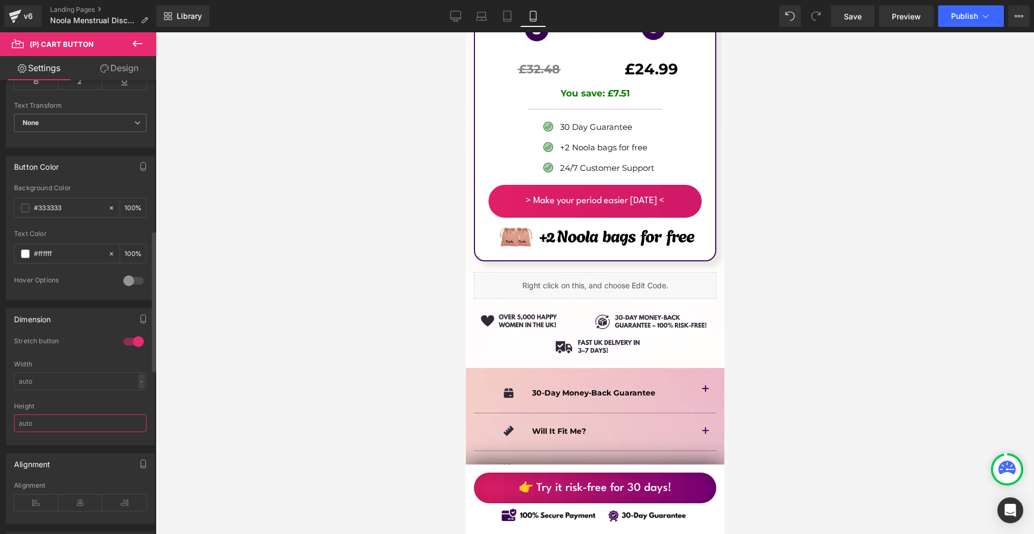
click at [58, 419] on input "text" at bounding box center [80, 423] width 132 height 18
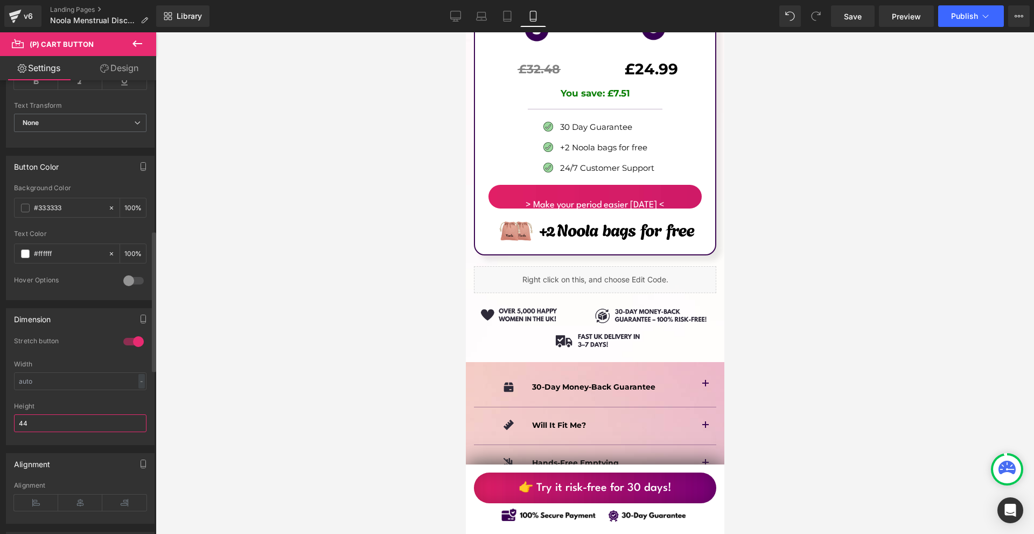
click at [57, 420] on input "44" at bounding box center [80, 423] width 132 height 18
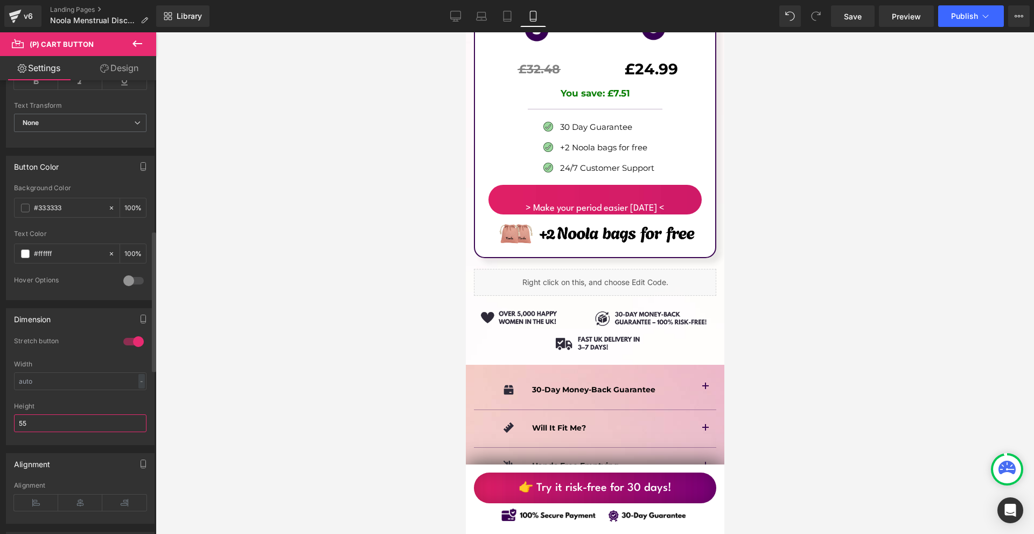
click at [57, 420] on input "55" at bounding box center [80, 423] width 132 height 18
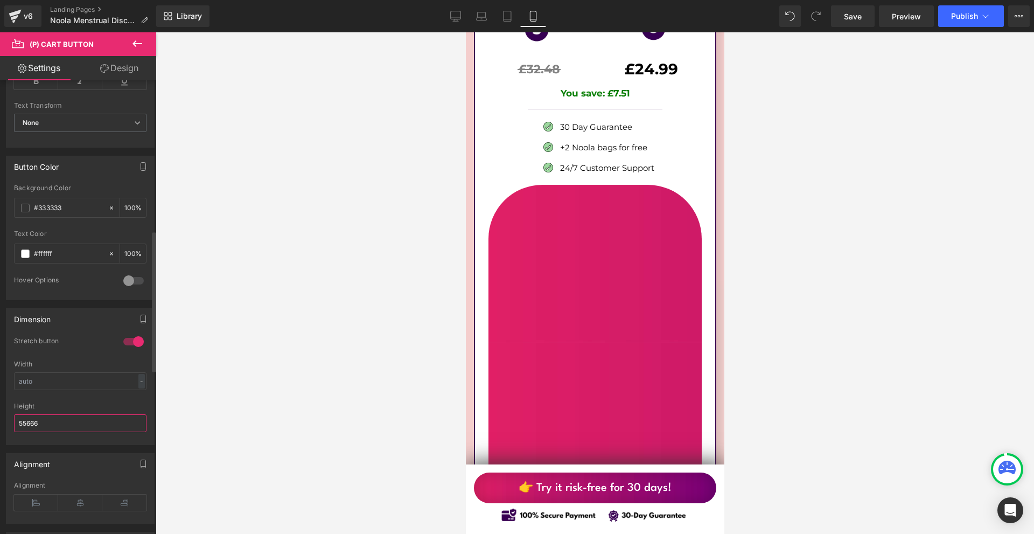
click at [56, 420] on input "55666" at bounding box center [80, 423] width 132 height 18
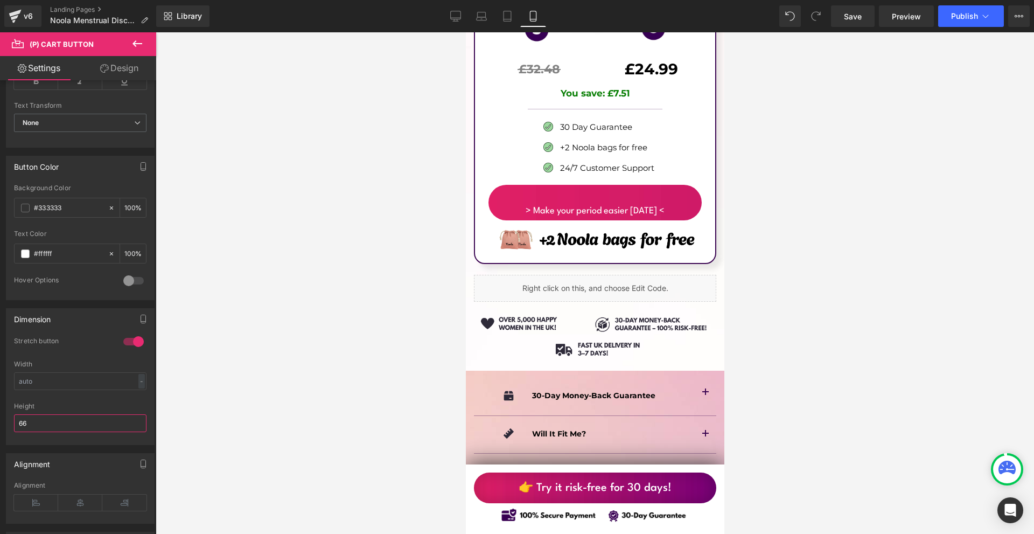
type input "66"
click at [96, 71] on link "Design" at bounding box center [119, 68] width 78 height 24
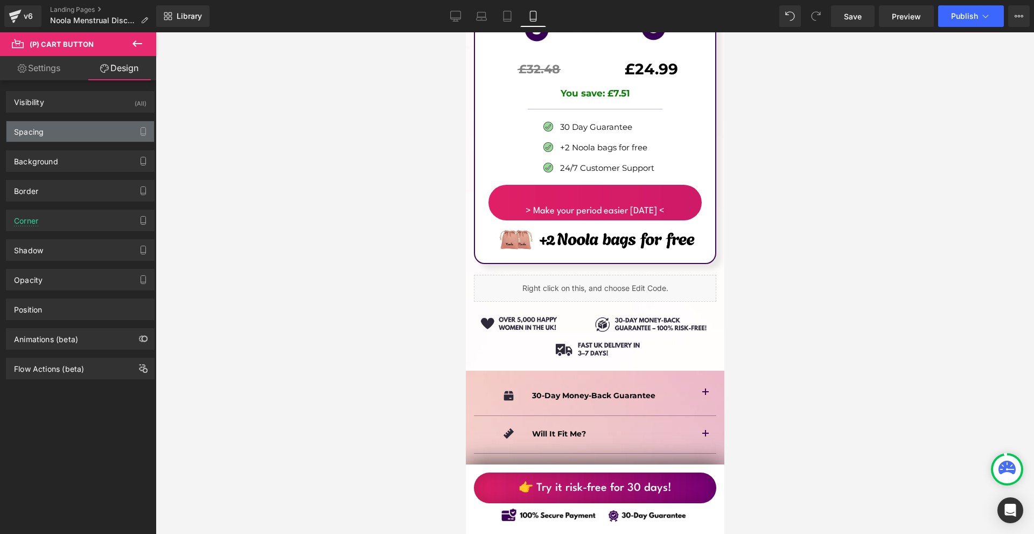
click at [72, 137] on div "Spacing" at bounding box center [80, 131] width 148 height 20
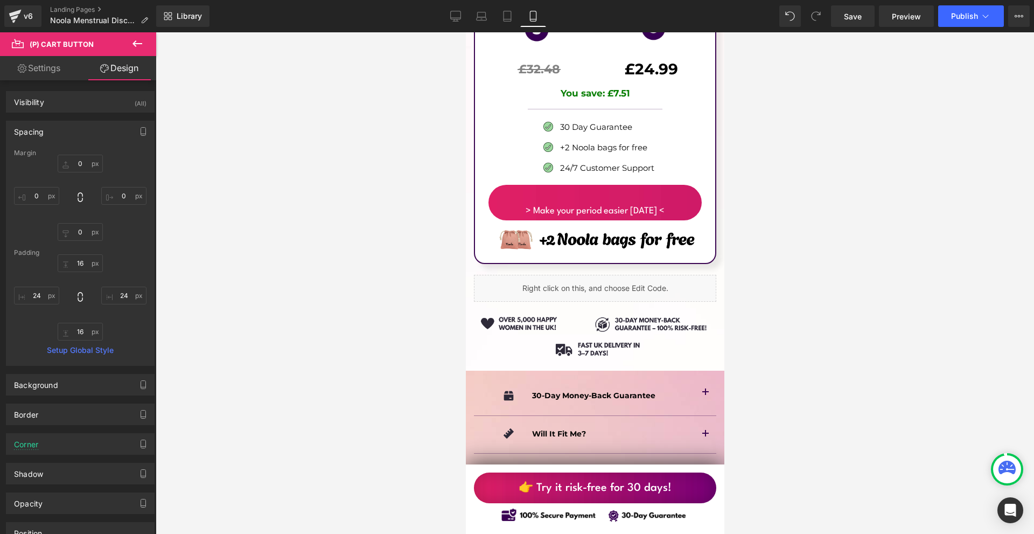
type input "0"
type input "16"
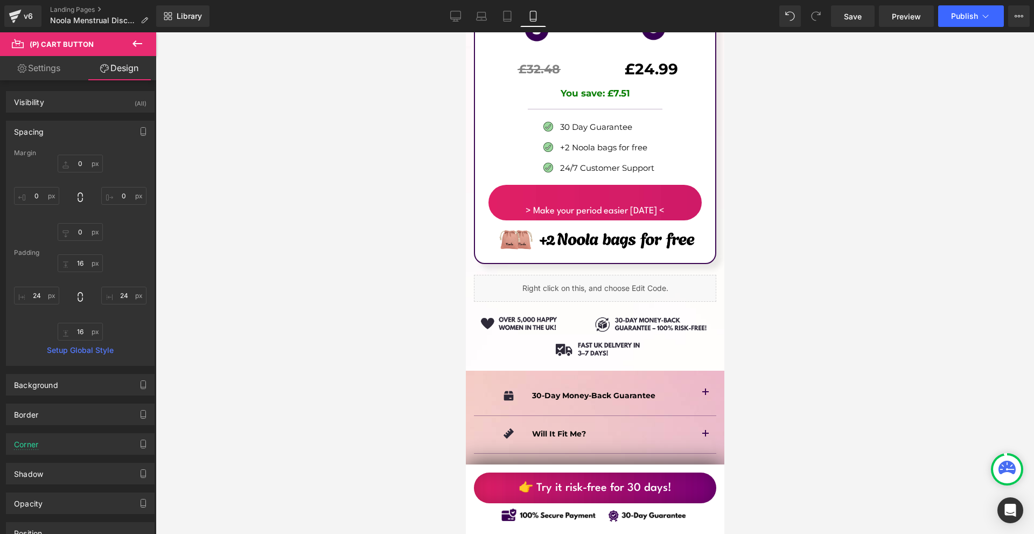
type input "24"
type input "16"
type input "24"
click at [75, 268] on input "16" at bounding box center [80, 263] width 45 height 18
type input "0"
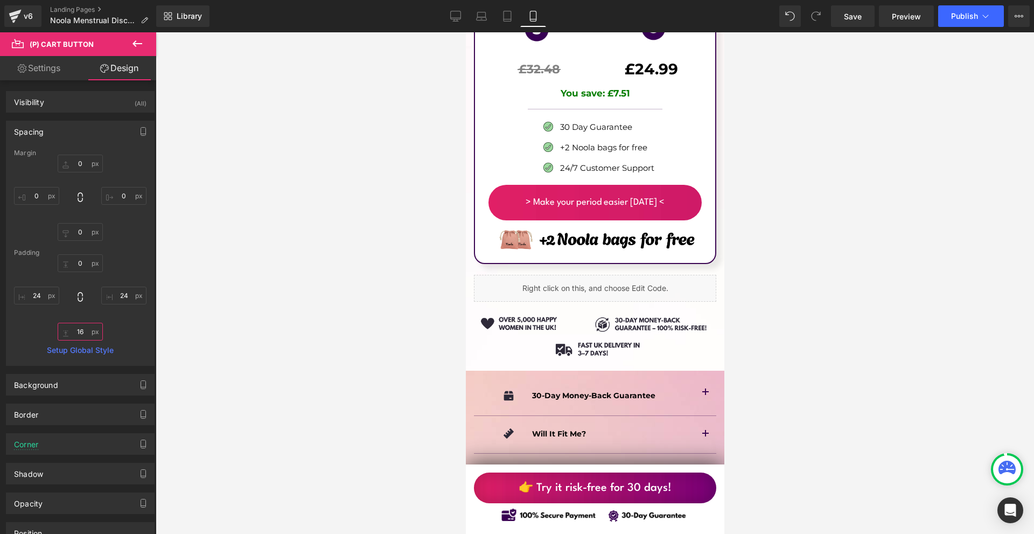
click at [76, 339] on input "16" at bounding box center [80, 331] width 45 height 18
type input "0"
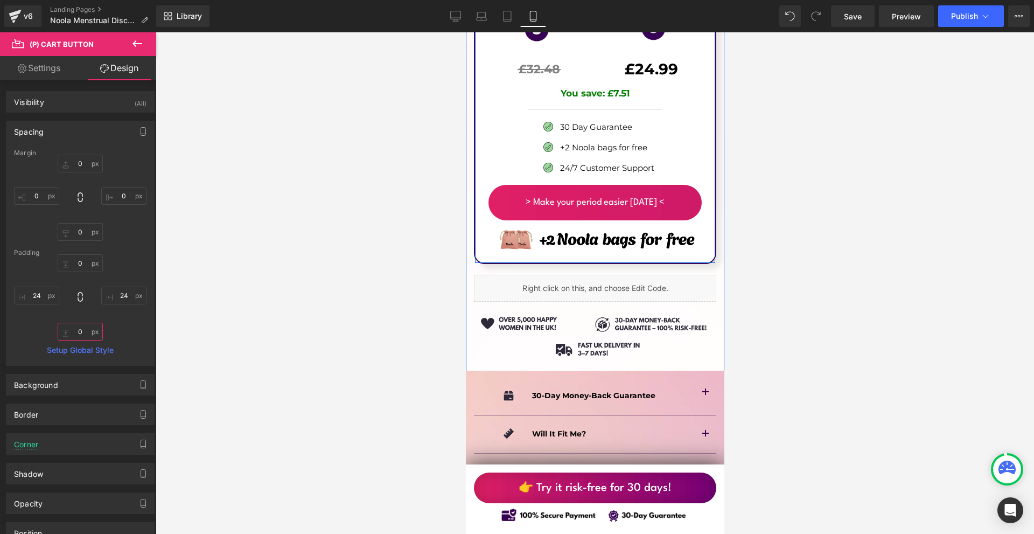
scroll to position [7053, 0]
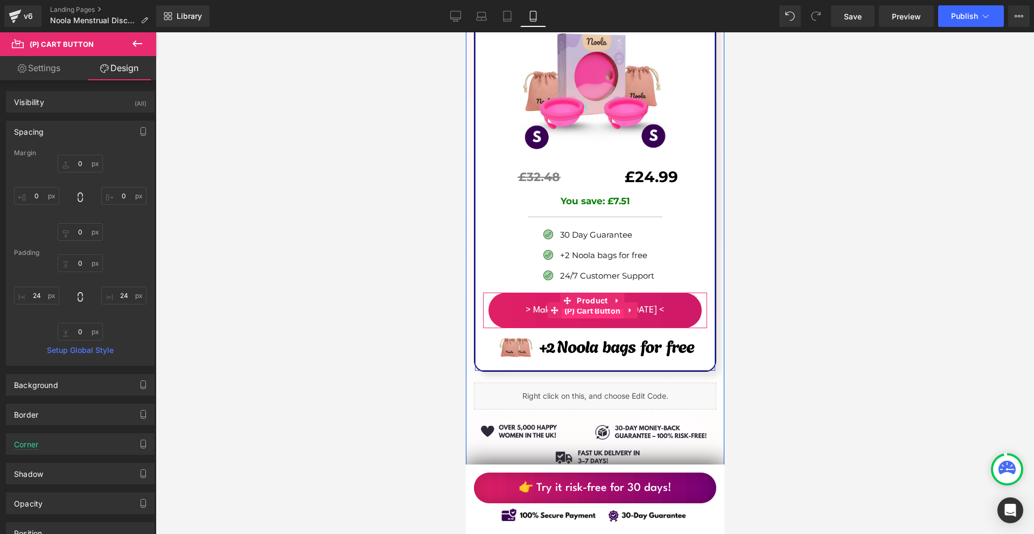
click at [578, 303] on span "(P) Cart Button" at bounding box center [592, 311] width 62 height 16
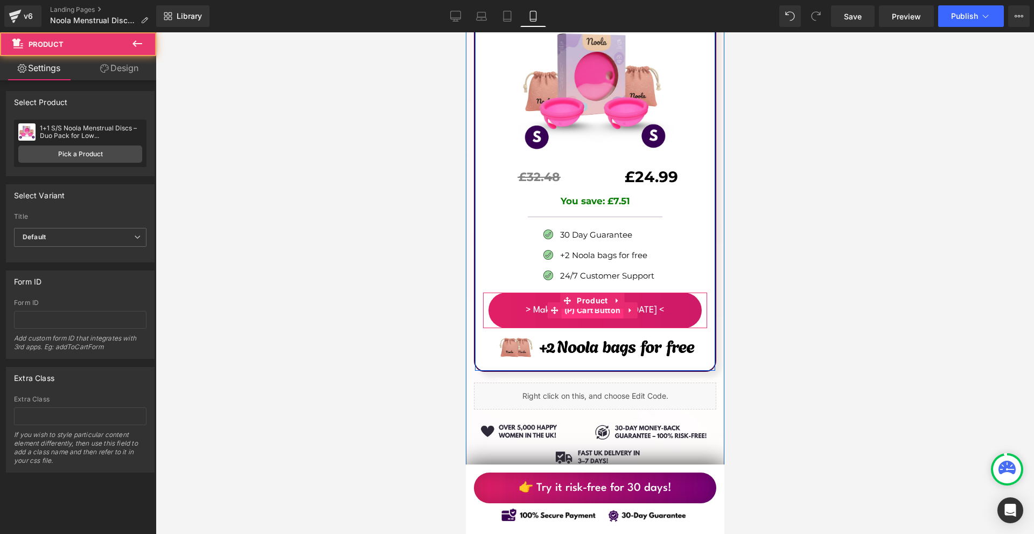
drag, startPoint x: 581, startPoint y: 249, endPoint x: 581, endPoint y: 240, distance: 9.2
click at [583, 292] on div "> Make your period easier [DATE] < (P) Cart Button Product" at bounding box center [594, 310] width 224 height 36
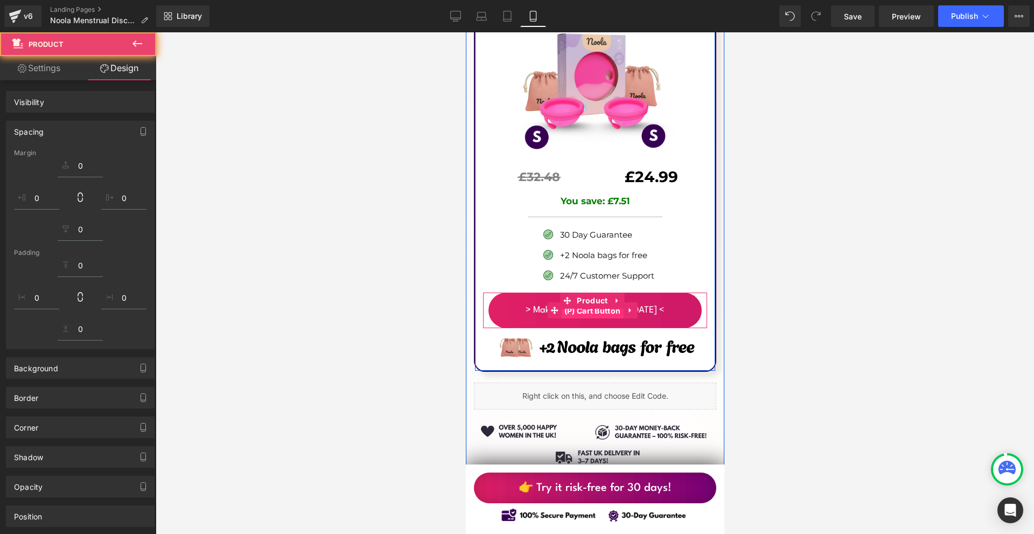
click at [581, 303] on span "(P) Cart Button" at bounding box center [592, 311] width 62 height 16
click at [581, 292] on span "Product" at bounding box center [591, 300] width 36 height 16
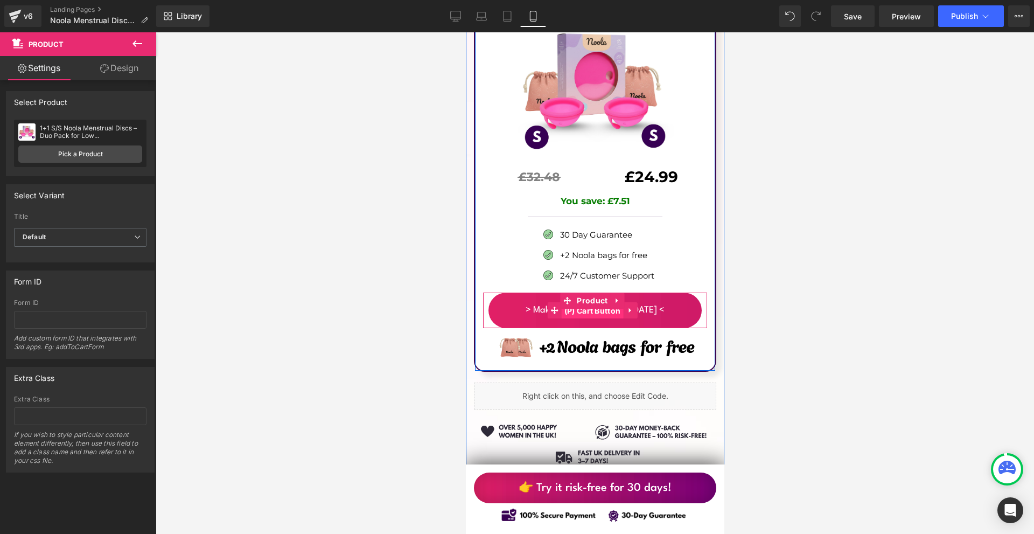
click at [585, 303] on span "(P) Cart Button" at bounding box center [592, 311] width 62 height 16
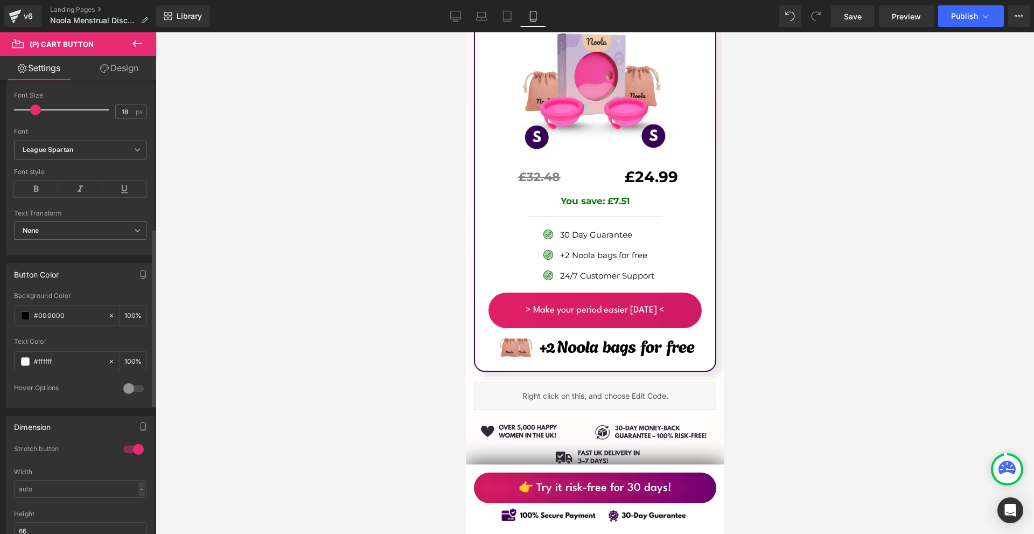
scroll to position [485, 0]
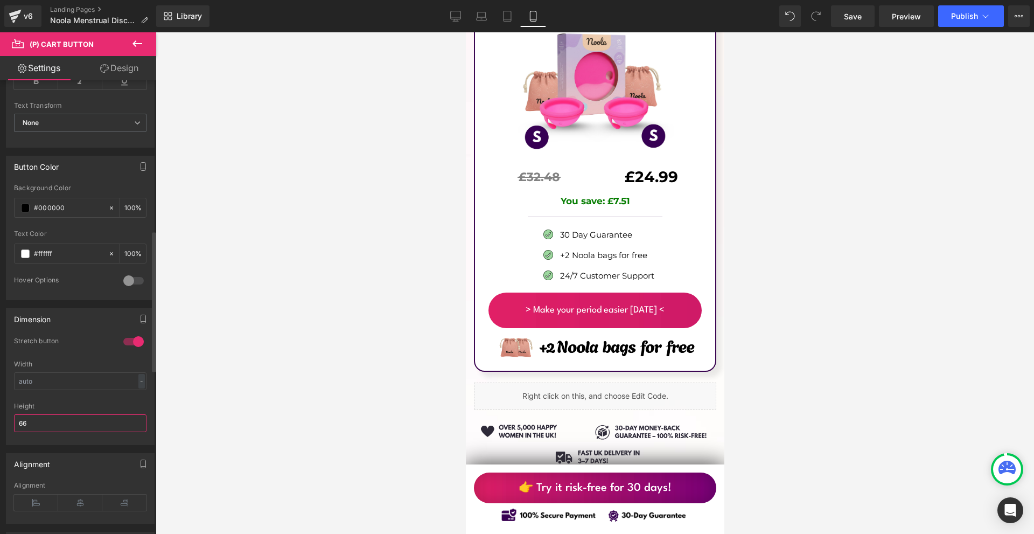
click at [63, 419] on input "66" at bounding box center [80, 423] width 132 height 18
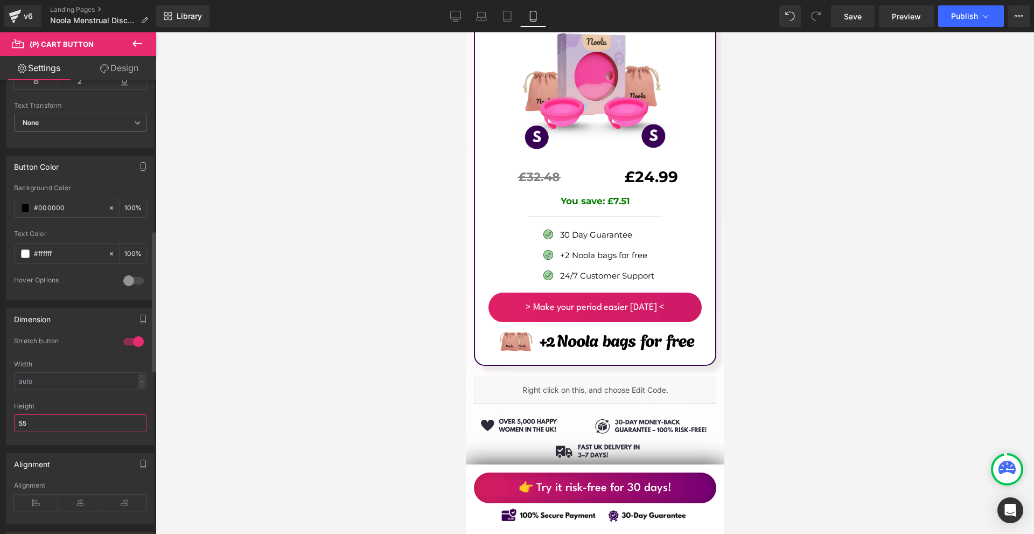
click at [26, 424] on input "55" at bounding box center [80, 423] width 132 height 18
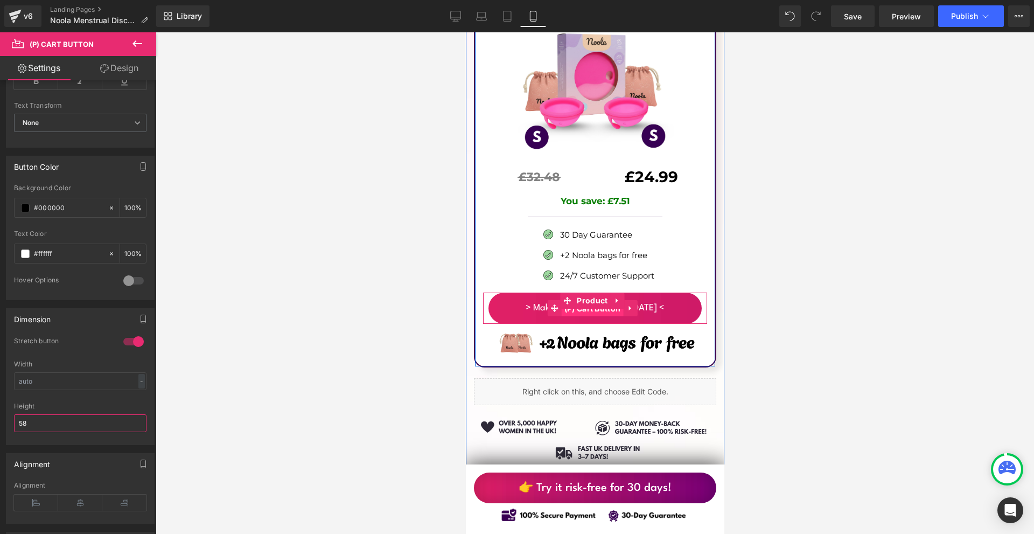
click at [587, 300] on span "(P) Cart Button" at bounding box center [592, 308] width 62 height 16
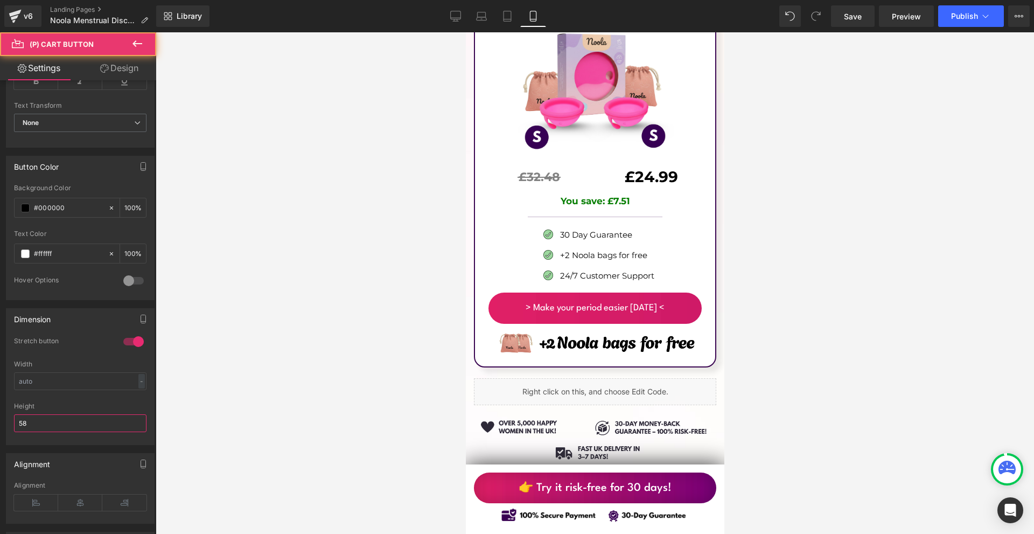
type input "58"
click at [95, 57] on link "Design" at bounding box center [119, 68] width 78 height 24
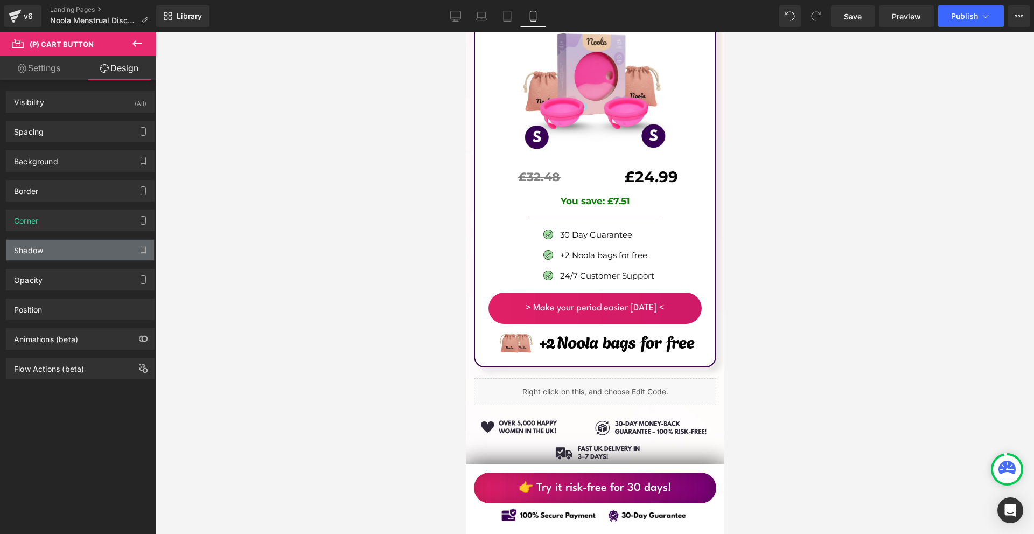
click at [47, 248] on div "Shadow" at bounding box center [80, 250] width 148 height 20
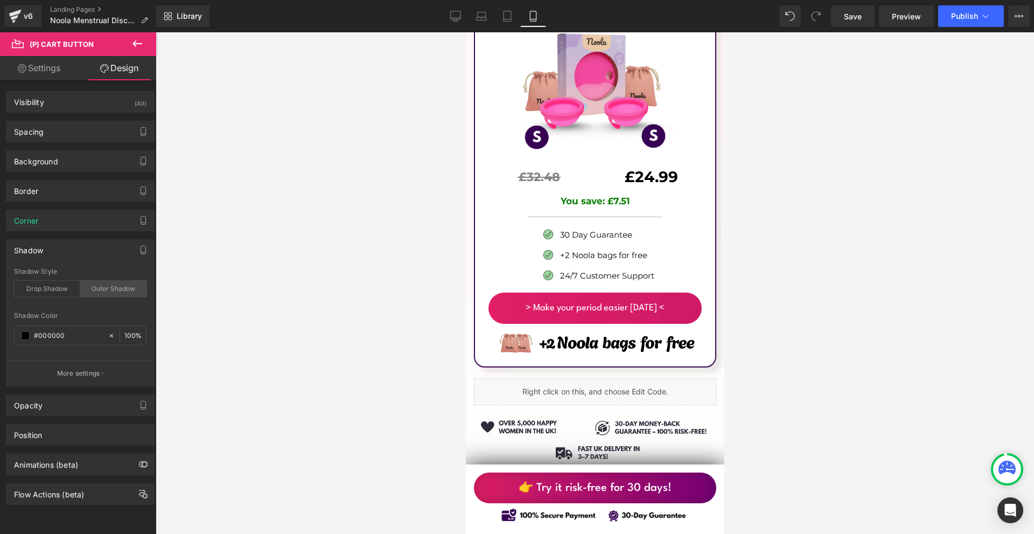
click at [81, 286] on div "Outer Shadow" at bounding box center [113, 289] width 66 height 16
click at [65, 289] on div "Drop Shadow" at bounding box center [47, 289] width 66 height 16
click at [110, 283] on div "Outer Shadow" at bounding box center [113, 289] width 66 height 16
click at [24, 338] on span at bounding box center [25, 335] width 9 height 9
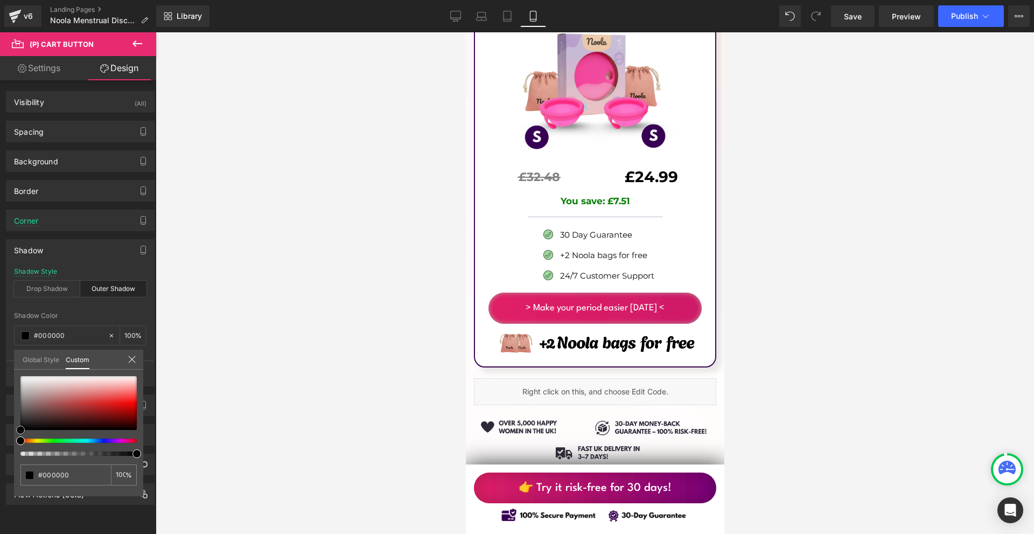
type input "#b4a0a0"
type input "#b8a7a7"
type input "#eae5e5"
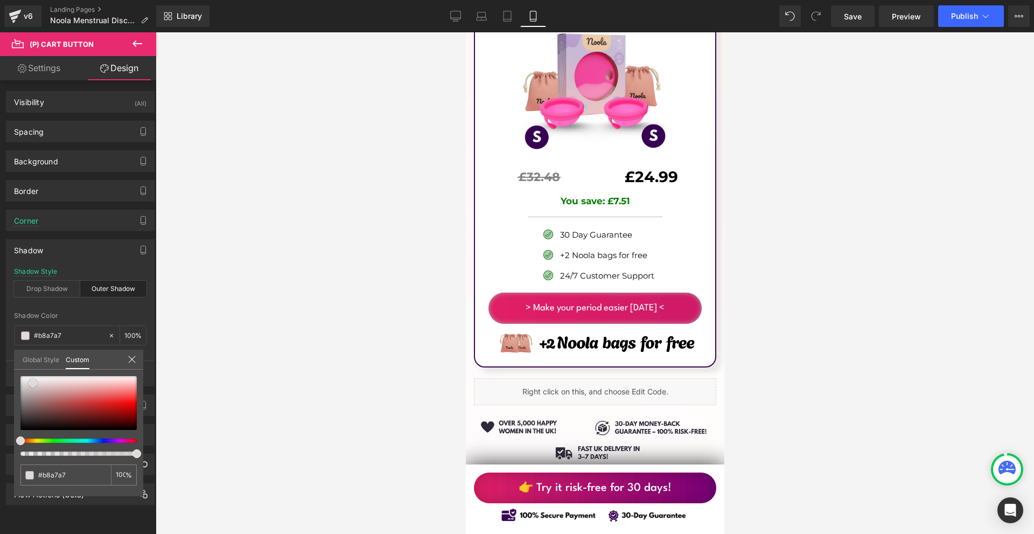
type input "#eae5e5"
type input "#ffffff"
type input "#f6f3f3"
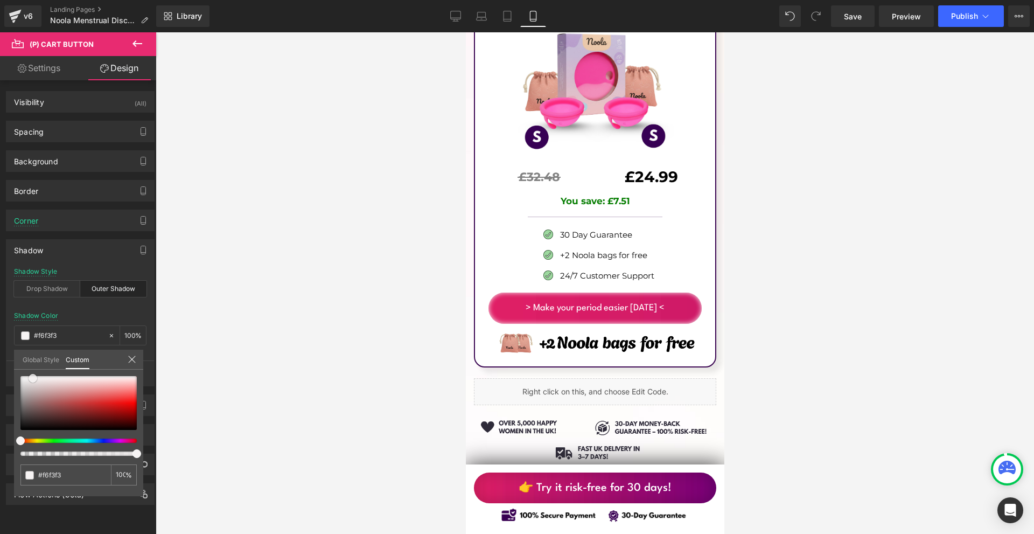
drag, startPoint x: 34, startPoint y: 394, endPoint x: 33, endPoint y: 378, distance: 15.7
click at [33, 378] on div at bounding box center [78, 403] width 116 height 54
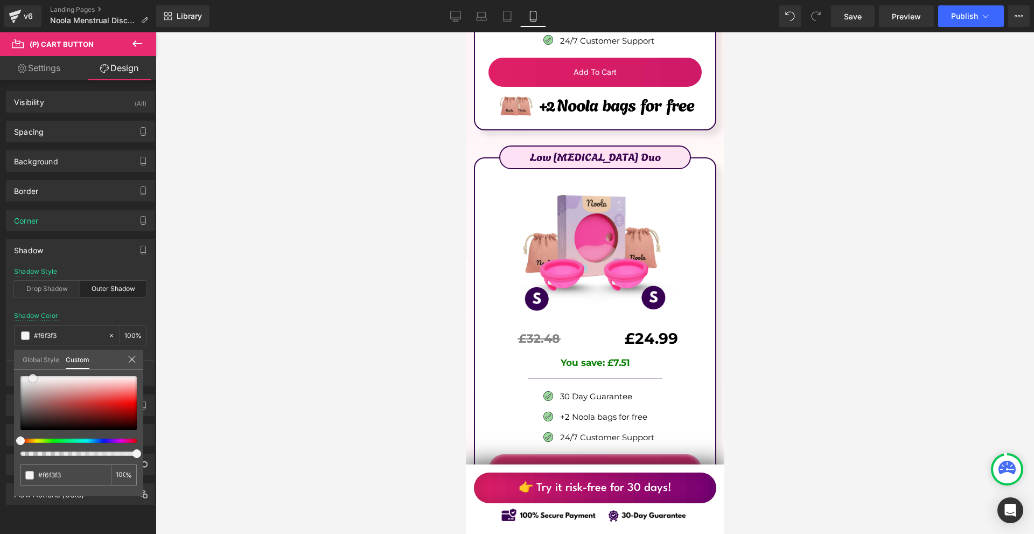
scroll to position [6945, 0]
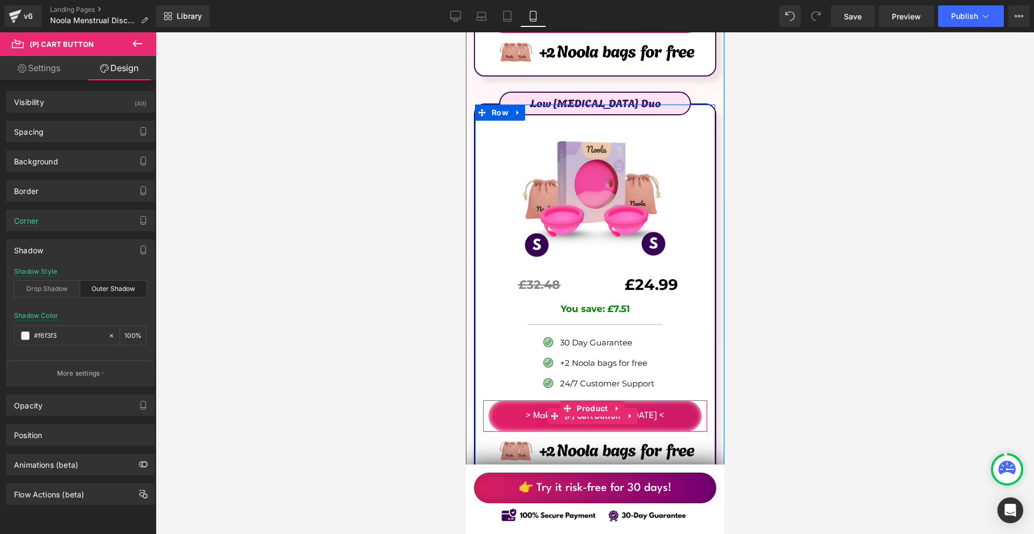
click at [591, 408] on span "(P) Cart Button" at bounding box center [592, 416] width 62 height 16
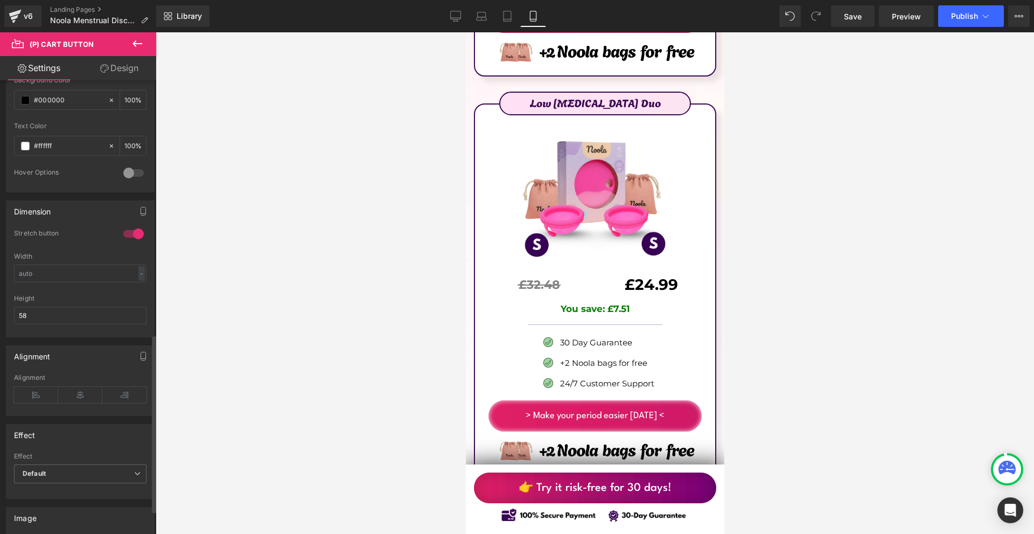
scroll to position [700, 0]
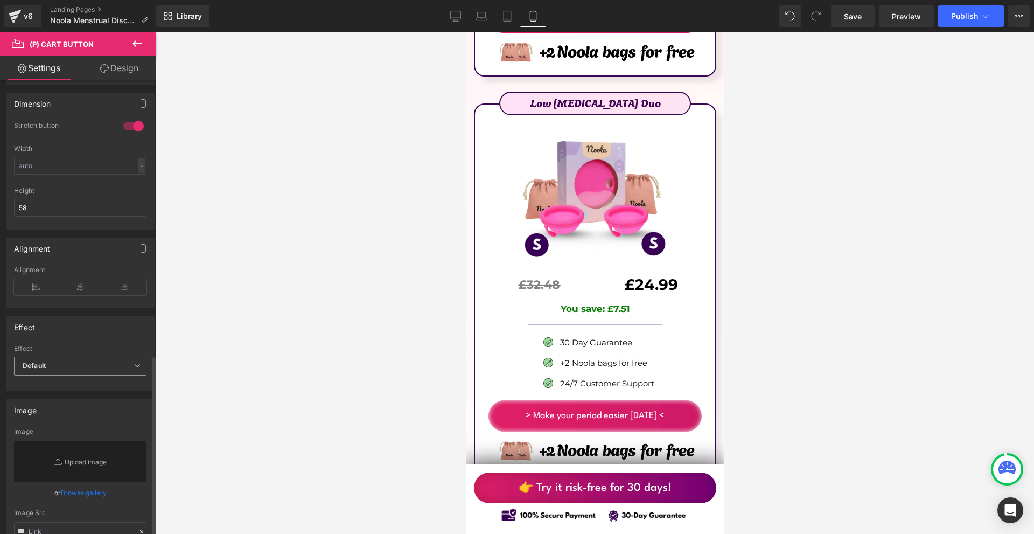
click at [59, 357] on span "Default" at bounding box center [80, 365] width 132 height 19
click at [65, 402] on li "Shake" at bounding box center [78, 401] width 128 height 16
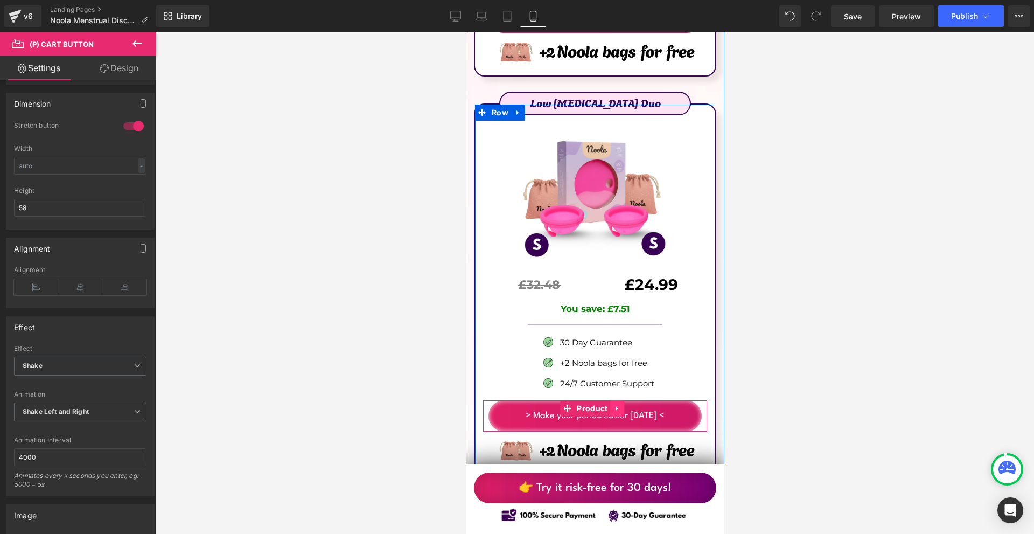
click at [611, 400] on link at bounding box center [617, 408] width 14 height 16
click at [611, 404] on icon at bounding box center [610, 408] width 8 height 8
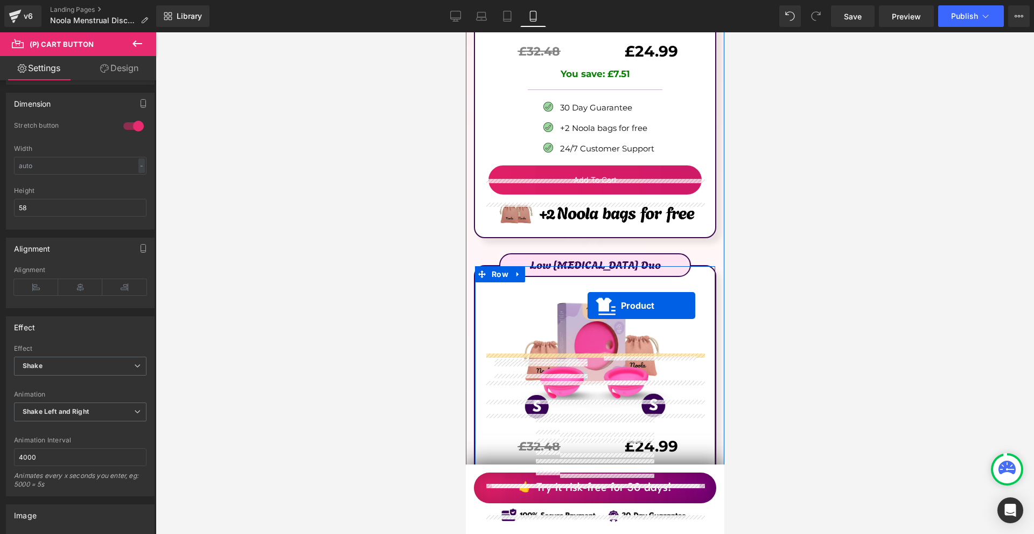
scroll to position [6676, 0]
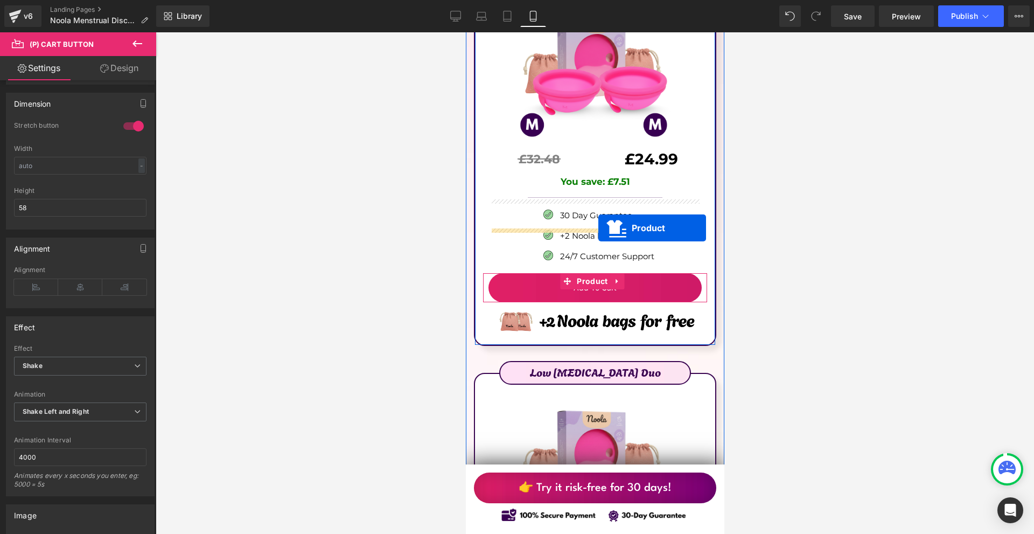
drag, startPoint x: 608, startPoint y: 324, endPoint x: 597, endPoint y: 228, distance: 96.0
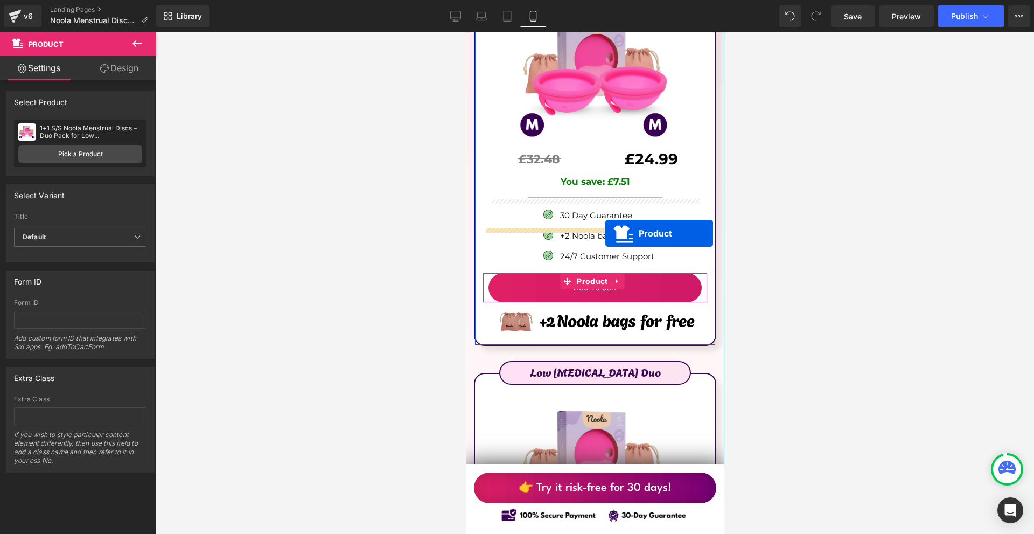
drag, startPoint x: 590, startPoint y: 363, endPoint x: 605, endPoint y: 234, distance: 130.1
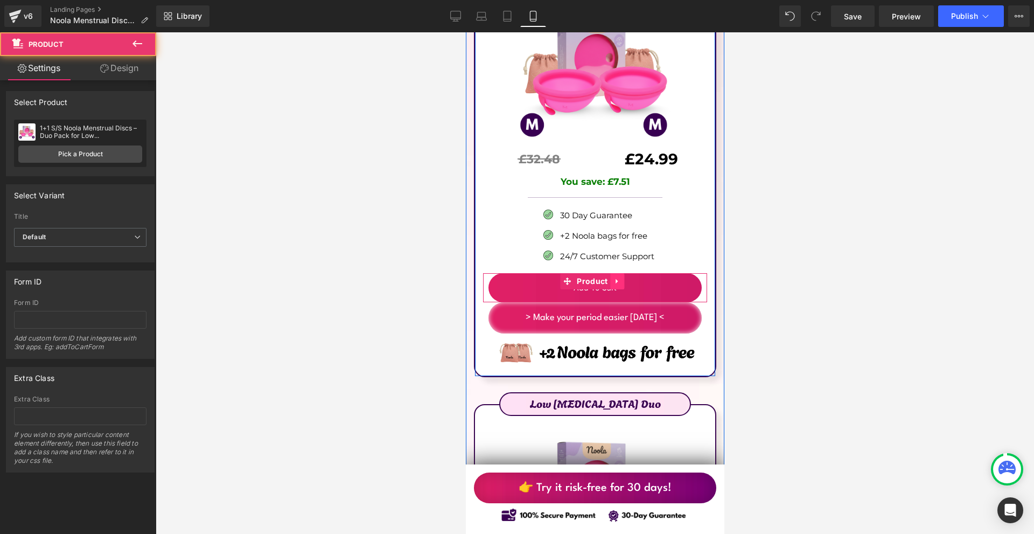
click at [613, 277] on icon at bounding box center [617, 281] width 8 height 8
click at [623, 277] on icon at bounding box center [624, 281] width 8 height 8
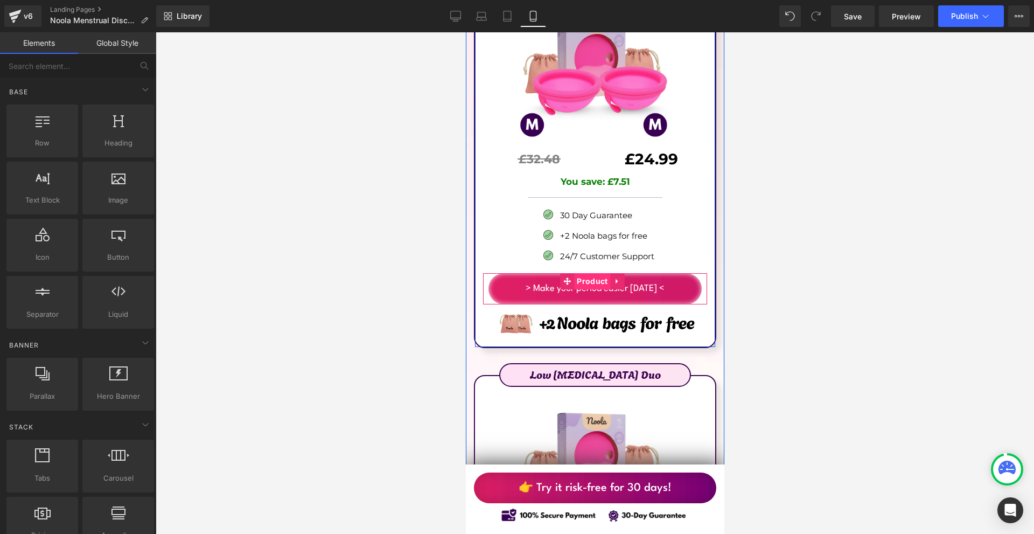
click at [583, 273] on span "Product" at bounding box center [591, 281] width 36 height 16
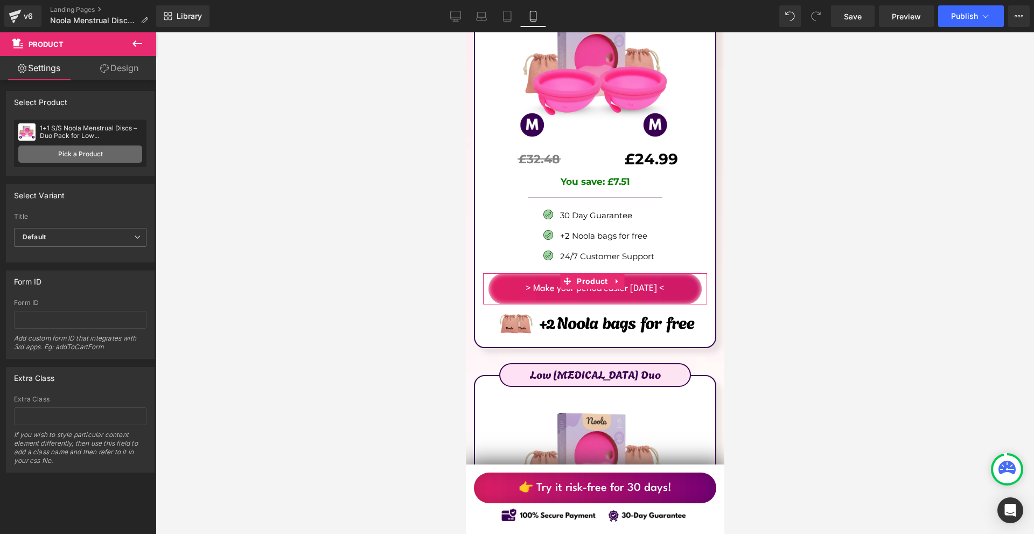
click at [36, 156] on link "Pick a Product" at bounding box center [80, 153] width 124 height 17
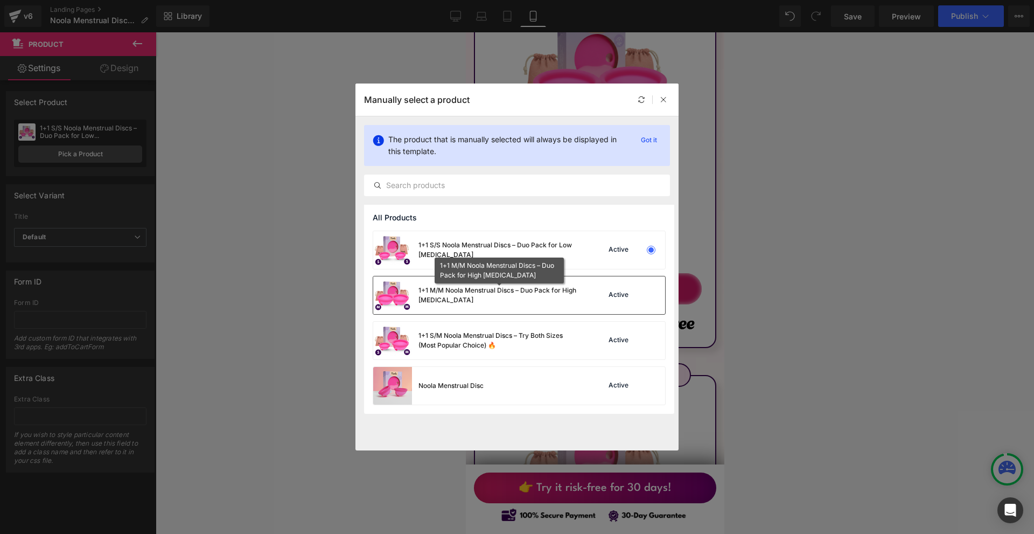
click at [530, 292] on div "1+1 M/M Noola Menstrual Discs – Duo Pack for High [MEDICAL_DATA]" at bounding box center [499, 294] width 162 height 19
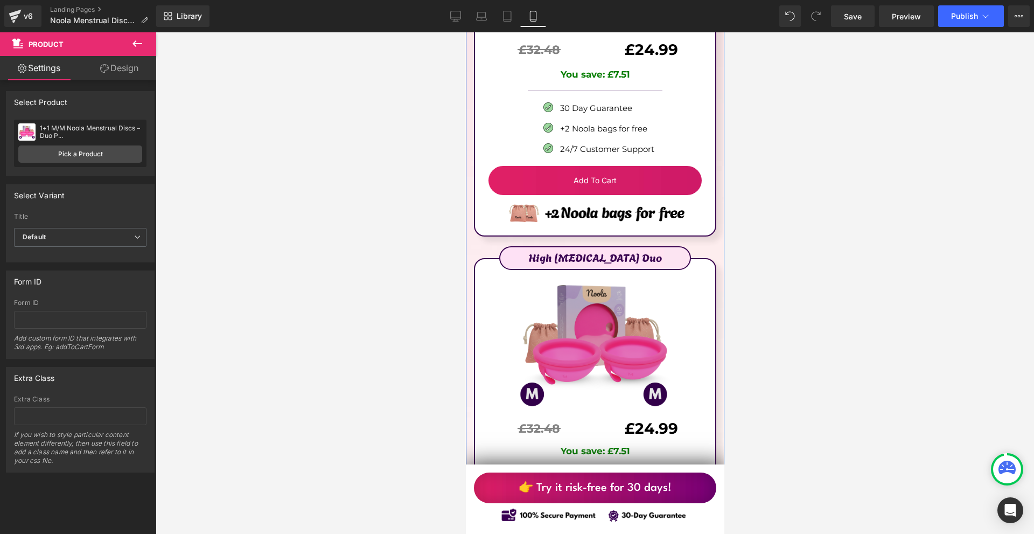
scroll to position [6568, 0]
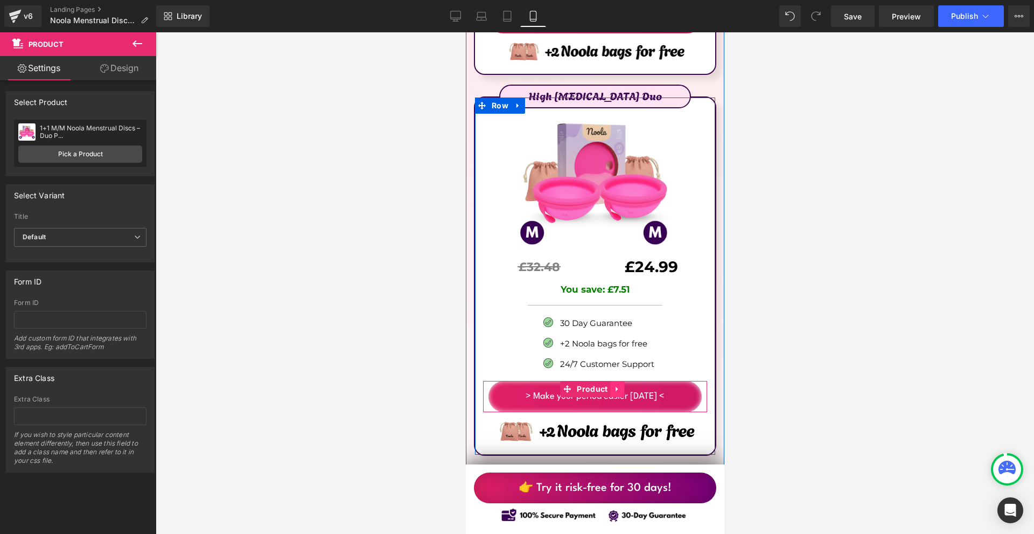
click at [614, 384] on icon at bounding box center [617, 388] width 8 height 8
click at [610, 385] on icon at bounding box center [610, 389] width 8 height 8
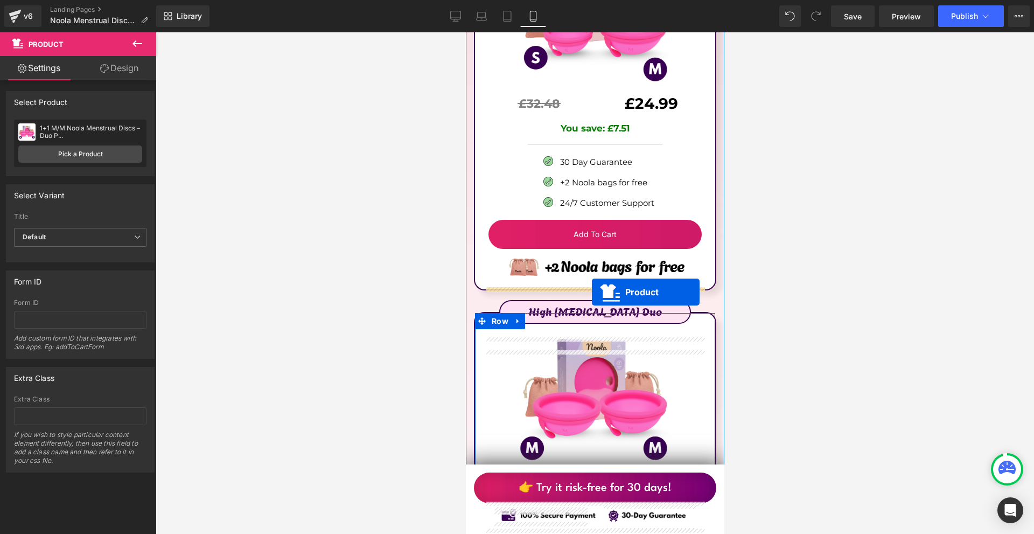
scroll to position [6245, 0]
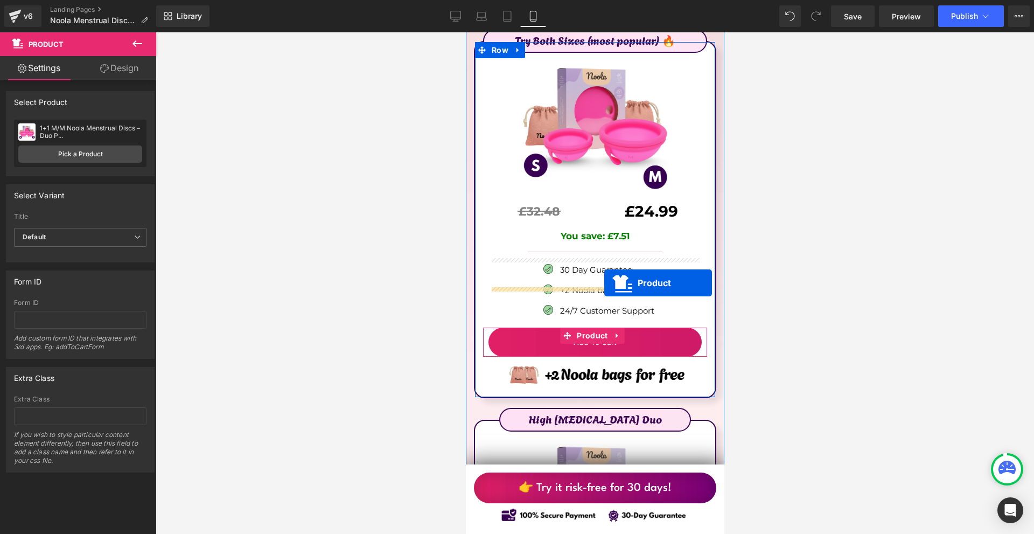
drag, startPoint x: 584, startPoint y: 339, endPoint x: 604, endPoint y: 283, distance: 59.9
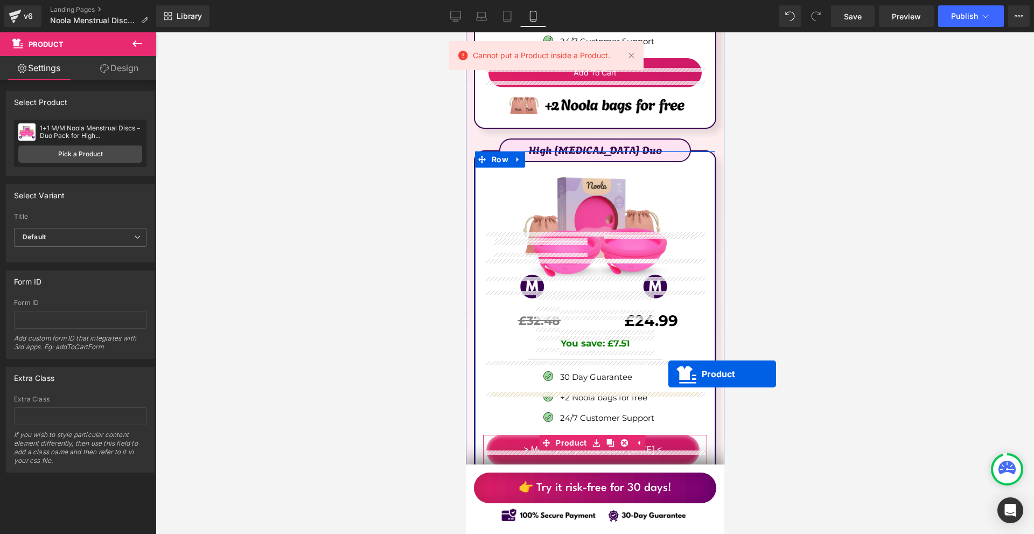
scroll to position [6299, 0]
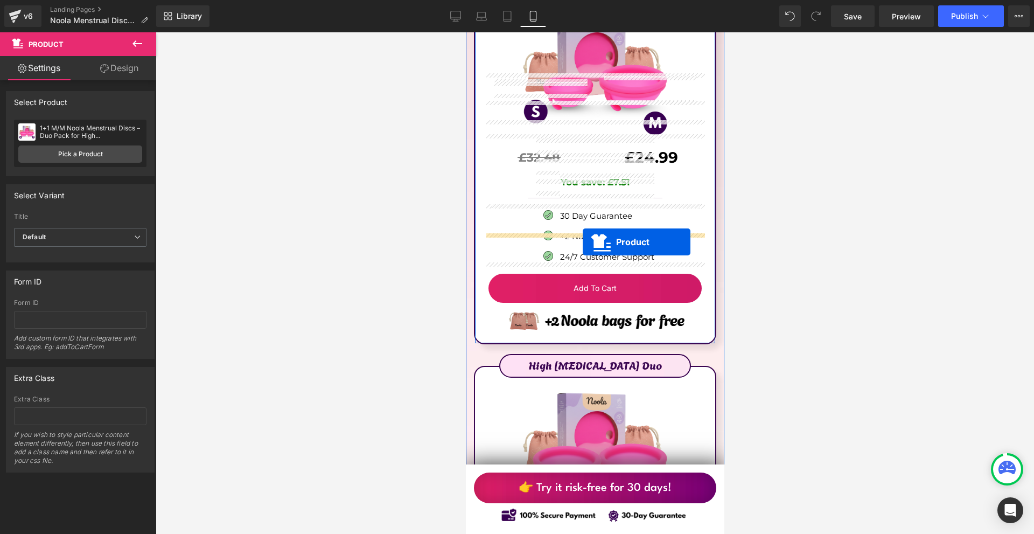
drag, startPoint x: 583, startPoint y: 401, endPoint x: 582, endPoint y: 242, distance: 158.8
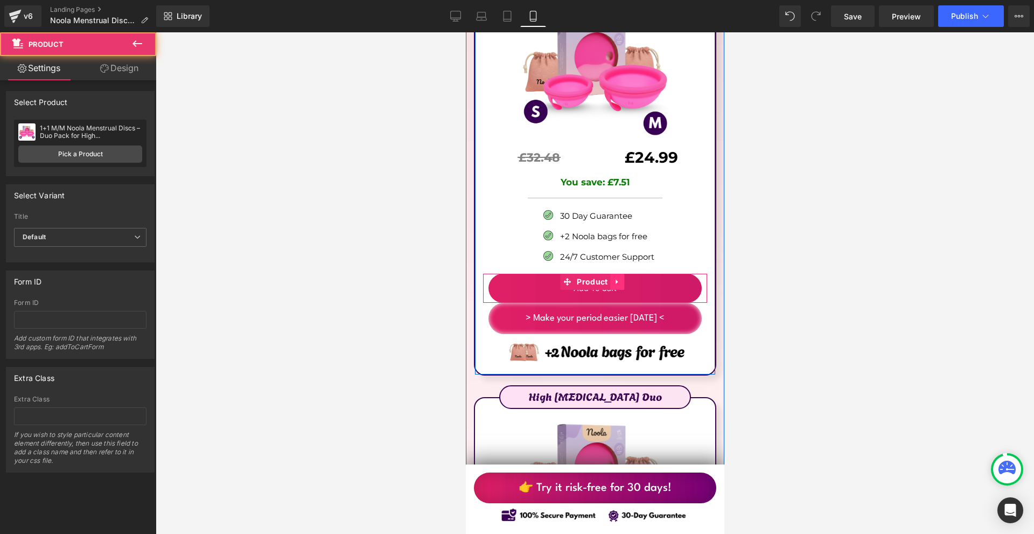
click at [614, 278] on icon at bounding box center [617, 282] width 8 height 8
click at [623, 278] on icon at bounding box center [624, 282] width 8 height 8
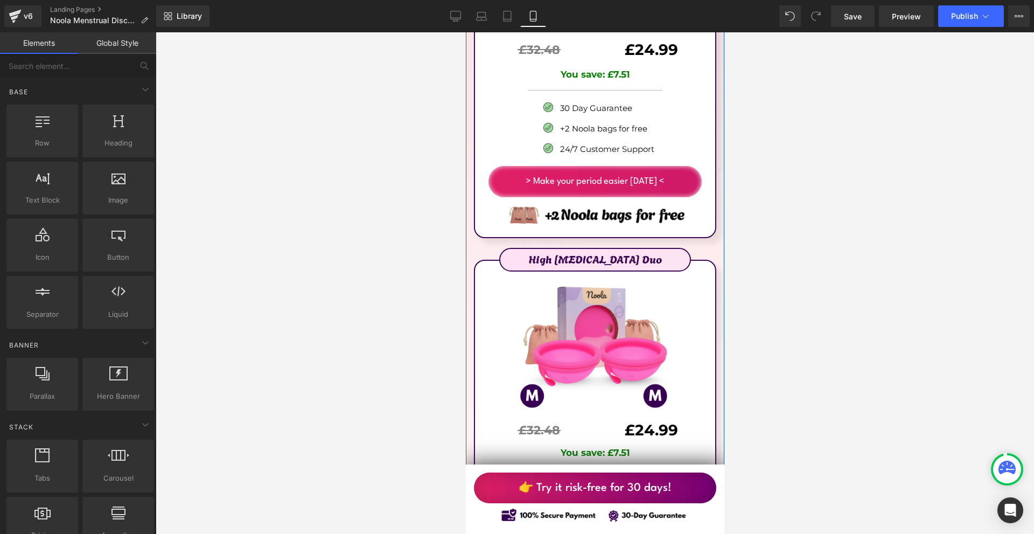
scroll to position [6353, 0]
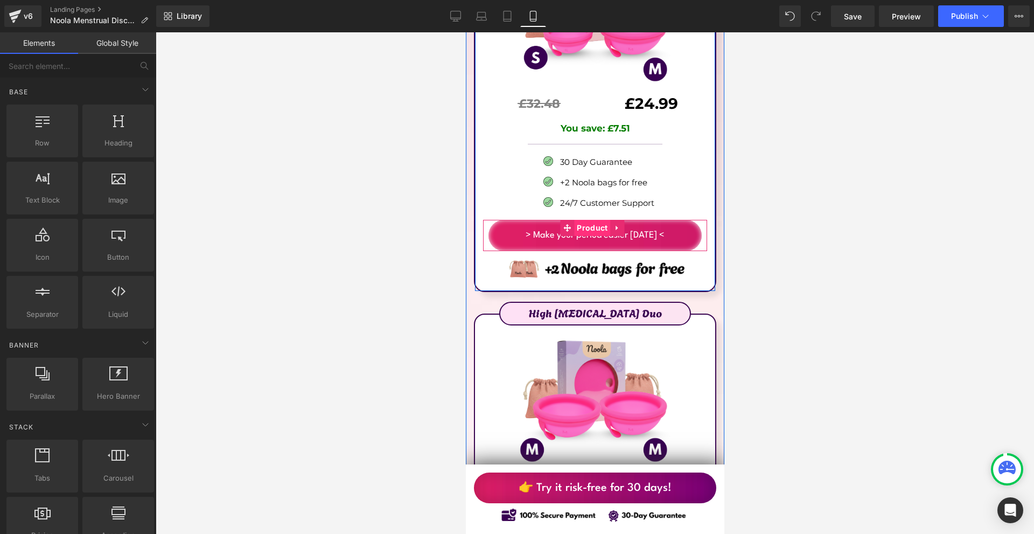
click at [593, 220] on span "Product" at bounding box center [591, 228] width 36 height 16
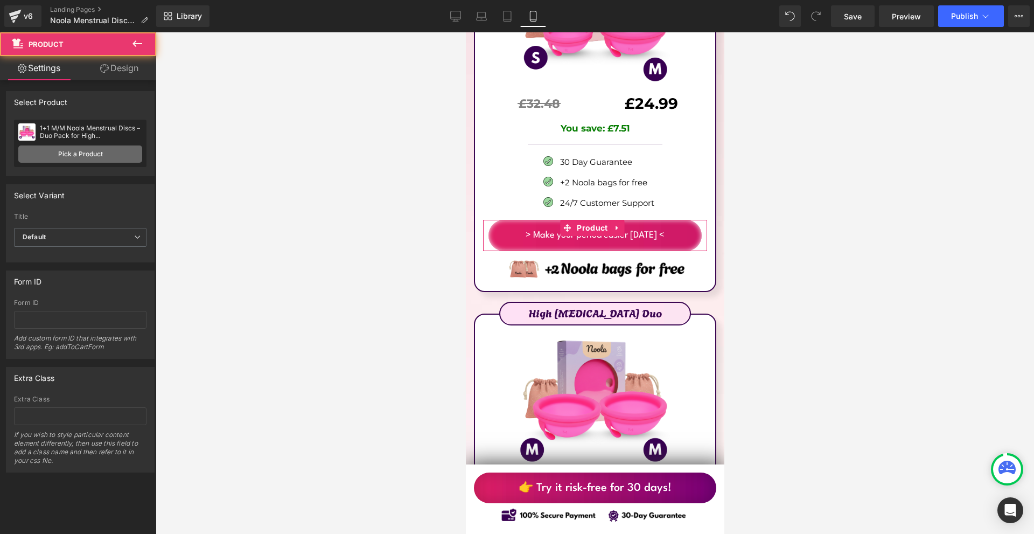
click at [60, 150] on link "Pick a Product" at bounding box center [80, 153] width 124 height 17
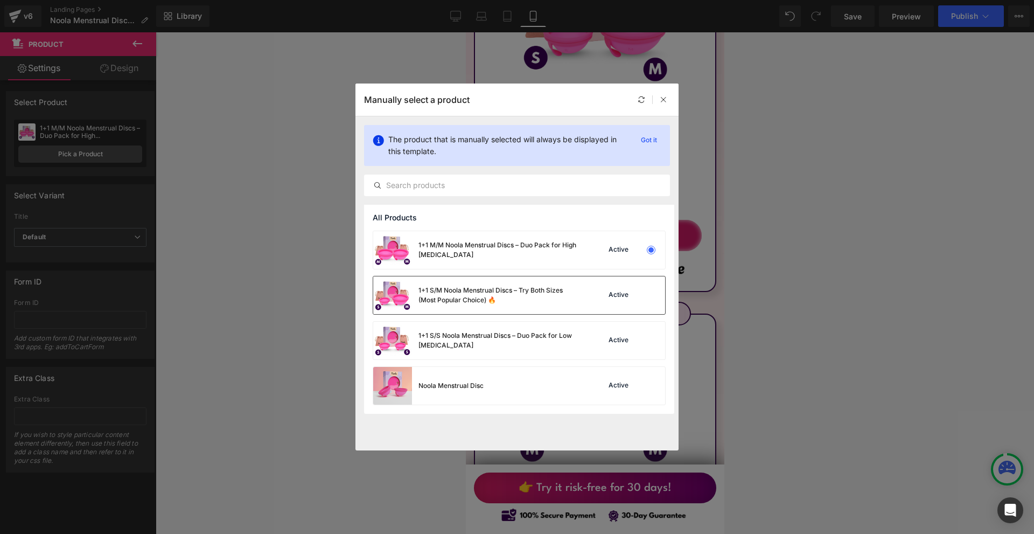
drag, startPoint x: 518, startPoint y: 288, endPoint x: 55, endPoint y: 256, distance: 464.7
click at [518, 288] on div "1+1 S/M Noola Menstrual Discs – Try Both Sizes (Most Popular Choice) 🔥" at bounding box center [499, 294] width 162 height 19
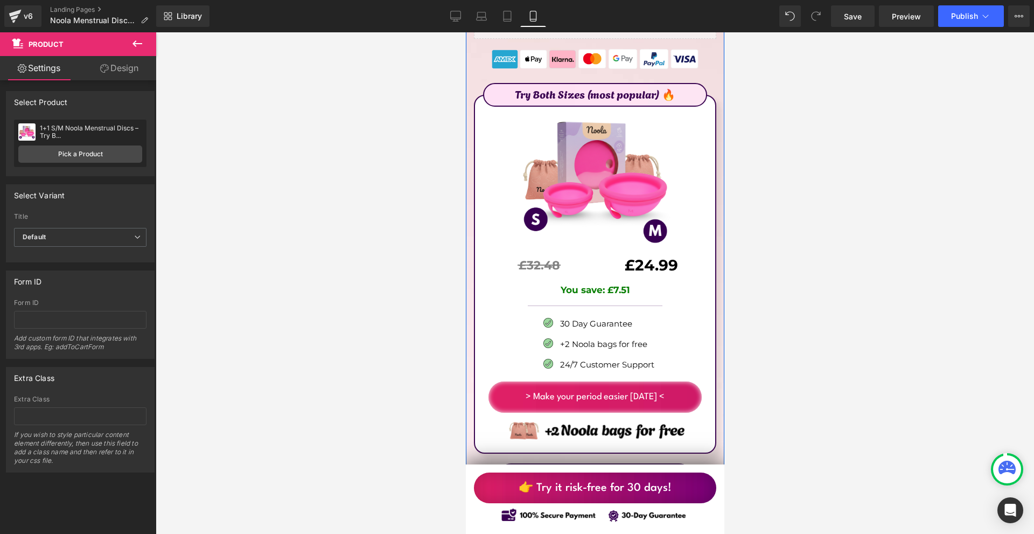
scroll to position [6084, 0]
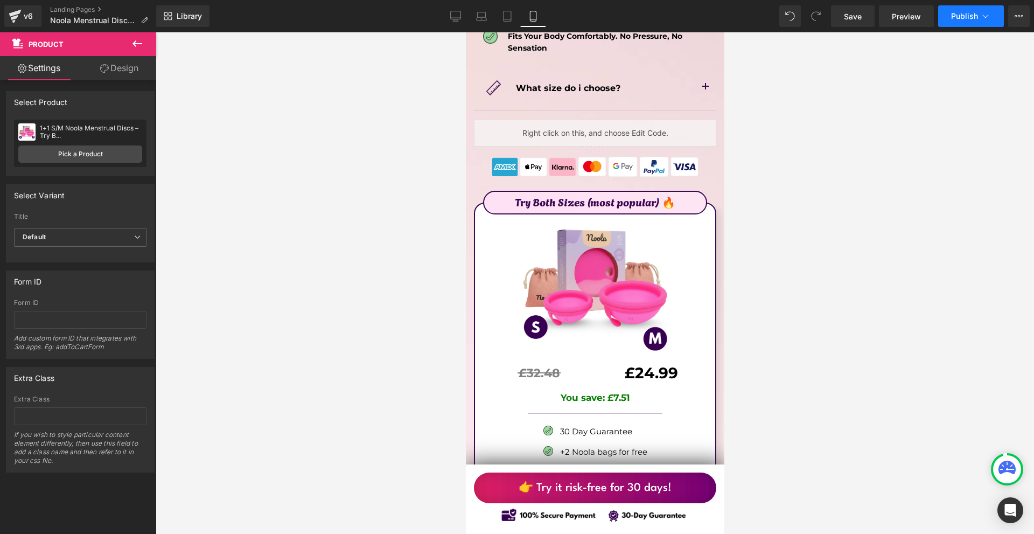
click at [965, 18] on span "Publish" at bounding box center [964, 16] width 27 height 9
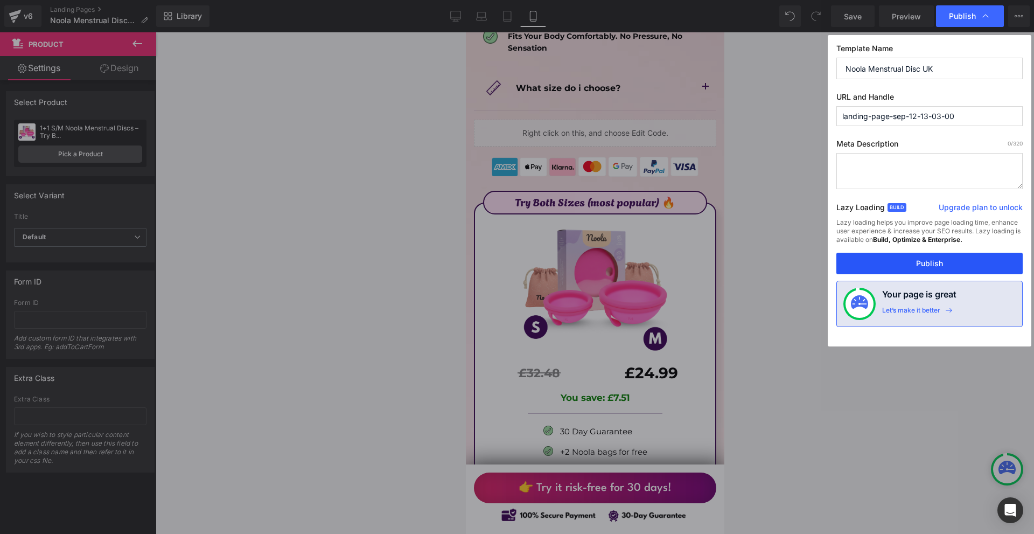
click at [899, 262] on button "Publish" at bounding box center [929, 264] width 186 height 22
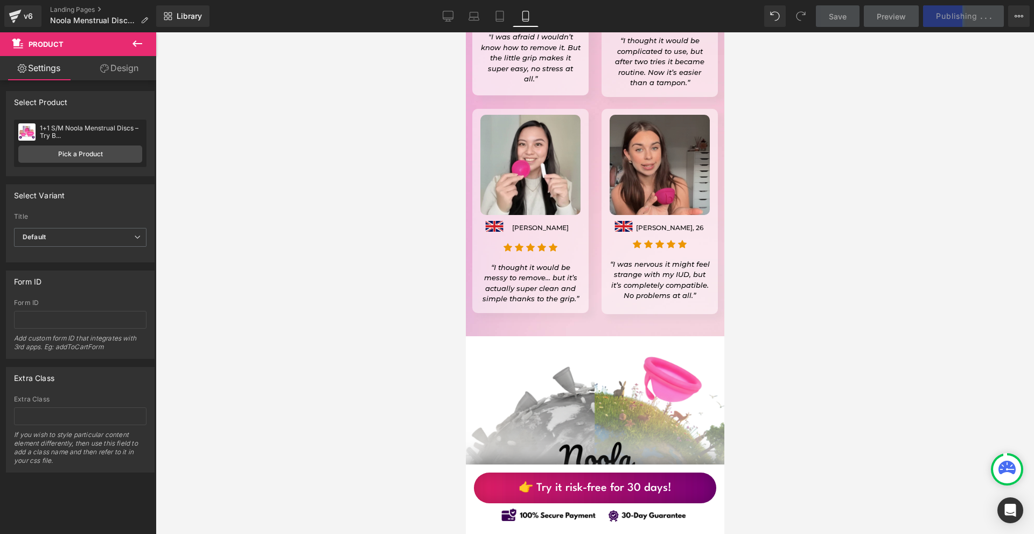
scroll to position [9637, 0]
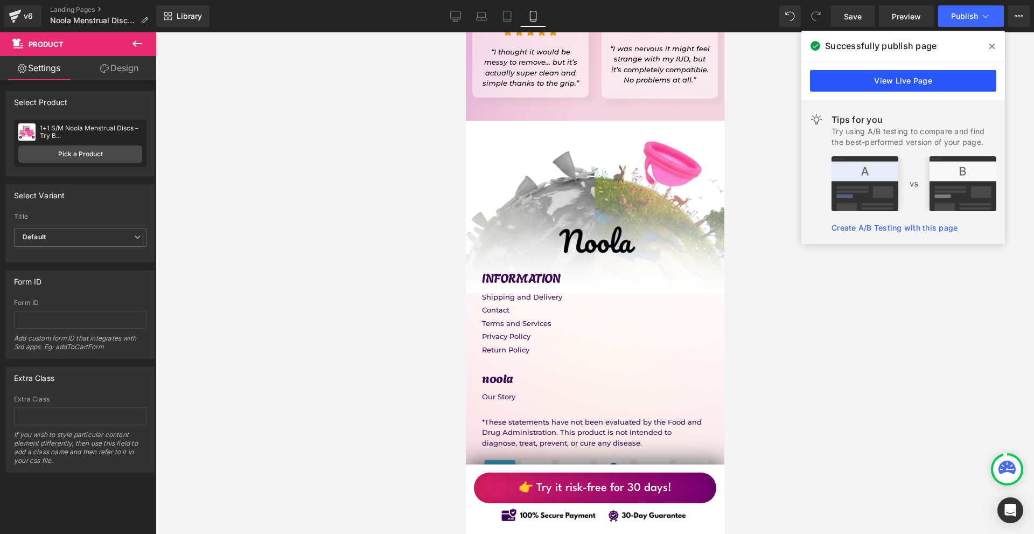
click at [876, 82] on link "View Live Page" at bounding box center [903, 81] width 186 height 22
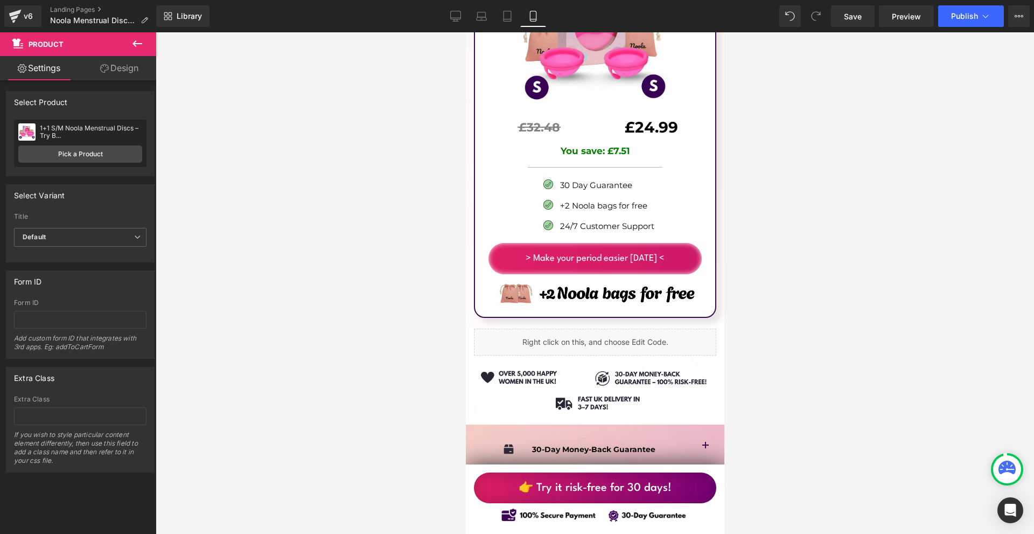
scroll to position [6999, 0]
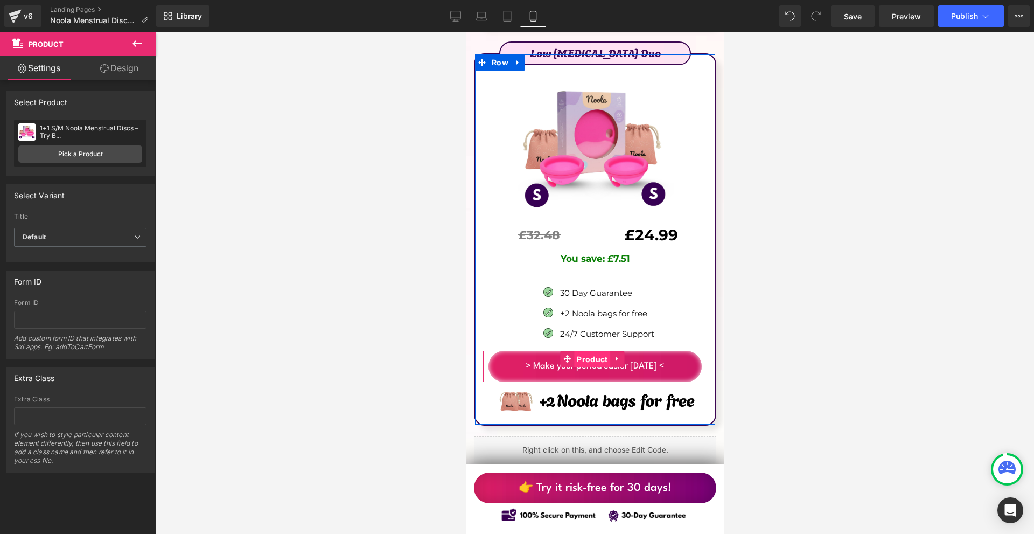
click at [587, 351] on span "Product" at bounding box center [591, 359] width 36 height 16
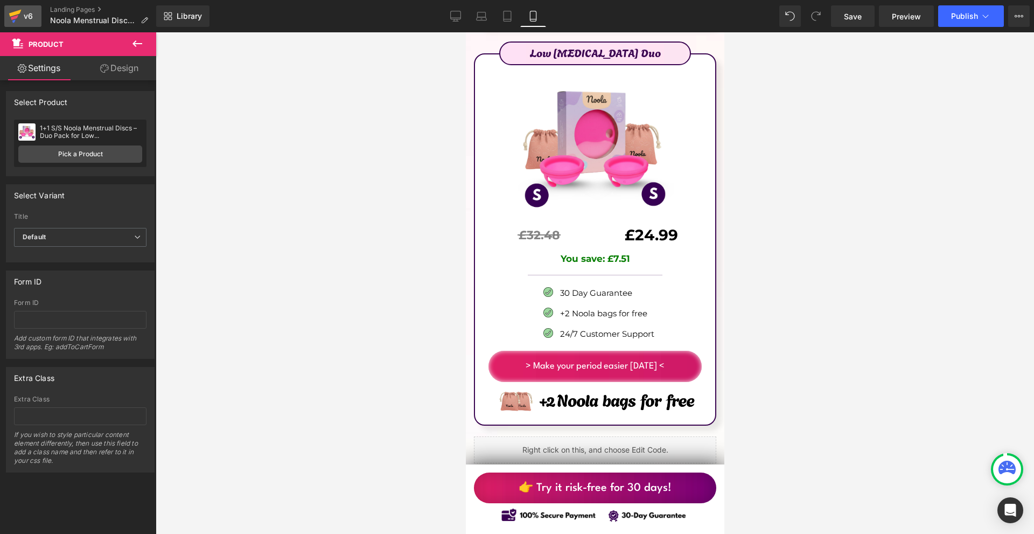
click at [27, 17] on div "v6" at bounding box center [28, 16] width 13 height 14
